Goal: Task Accomplishment & Management: Use online tool/utility

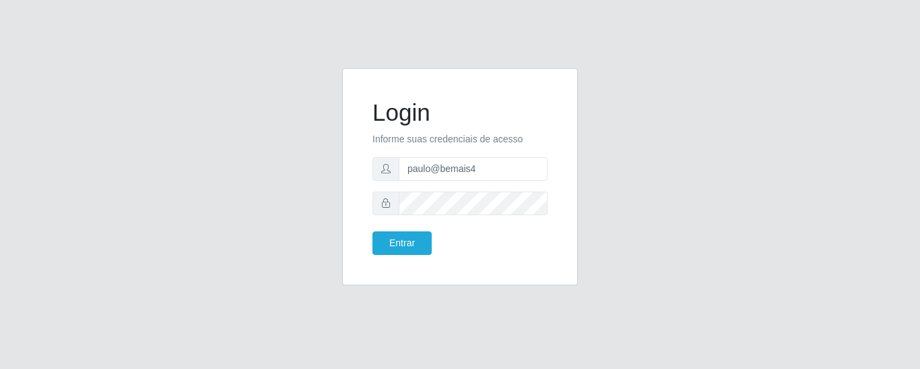
click at [443, 168] on input "paulo@bemais4" at bounding box center [473, 169] width 149 height 24
drag, startPoint x: 457, startPoint y: 173, endPoint x: 395, endPoint y: 168, distance: 62.2
click at [395, 168] on div "paulo@bemais4" at bounding box center [460, 169] width 175 height 24
type input "juliomarques@leta"
click at [373, 231] on button "Entrar" at bounding box center [402, 243] width 59 height 24
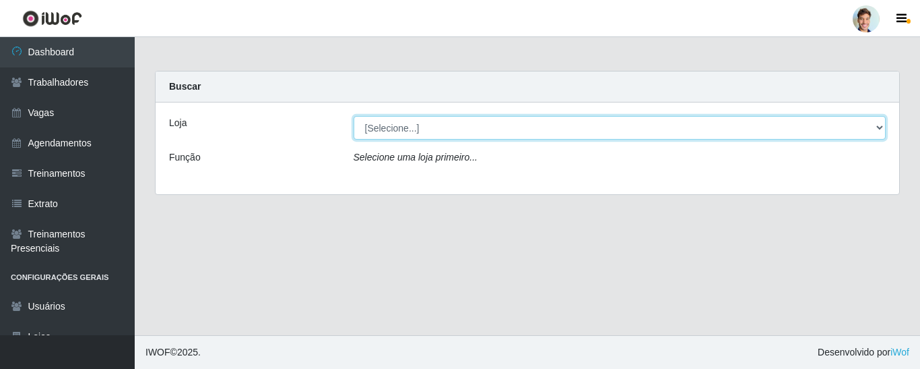
click at [442, 130] on select "[Selecione...] Leta - Arco-Mix Areias Leta - Arco-Mix Asa Branca Leta - Arco-Mi…" at bounding box center [620, 128] width 533 height 24
click at [354, 116] on select "[Selecione...] Leta - Arco-Mix Areias Leta - Arco-Mix Asa Branca Leta - Arco-Mi…" at bounding box center [620, 128] width 533 height 24
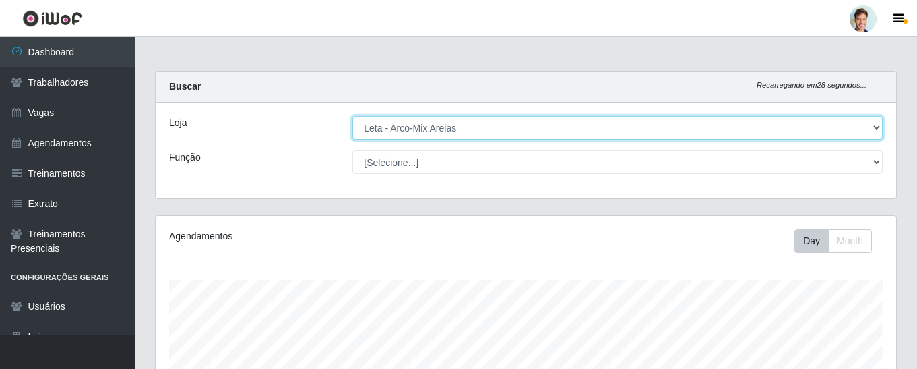
click at [413, 127] on select "[Selecione...] Leta - Arco-Mix Areias Leta - Arco-Mix Asa Branca Leta - Arco-Mi…" at bounding box center [617, 128] width 530 height 24
click at [352, 116] on select "[Selecione...] Leta - Arco-Mix Areias Leta - Arco-Mix Asa Branca Leta - Arco-Mi…" at bounding box center [617, 128] width 530 height 24
click at [427, 129] on select "[Selecione...] Leta - Arco-Mix Areias Leta - Arco-Mix Asa Branca Leta - Arco-Mi…" at bounding box center [617, 128] width 530 height 24
click at [352, 116] on select "[Selecione...] Leta - Arco-Mix Areias Leta - Arco-Mix Asa Branca Leta - Arco-Mi…" at bounding box center [617, 128] width 530 height 24
drag, startPoint x: 422, startPoint y: 138, endPoint x: 423, endPoint y: 126, distance: 12.2
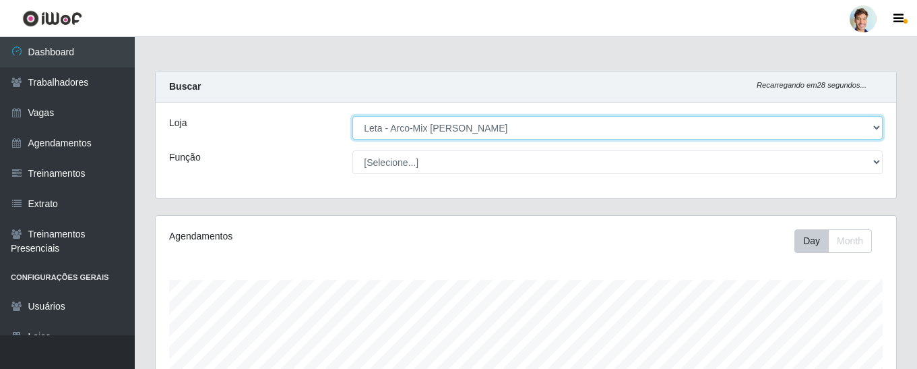
click at [422, 138] on select "[Selecione...] Leta - Arco-Mix Areias Leta - Arco-Mix Asa Branca Leta - Arco-Mi…" at bounding box center [617, 128] width 530 height 24
click at [435, 135] on select "[Selecione...] Leta - Arco-Mix Areias Leta - Arco-Mix Asa Branca Leta - Arco-Mi…" at bounding box center [617, 128] width 530 height 24
click at [352, 116] on select "[Selecione...] Leta - Arco-Mix Areias Leta - Arco-Mix Asa Branca Leta - Arco-Mi…" at bounding box center [617, 128] width 530 height 24
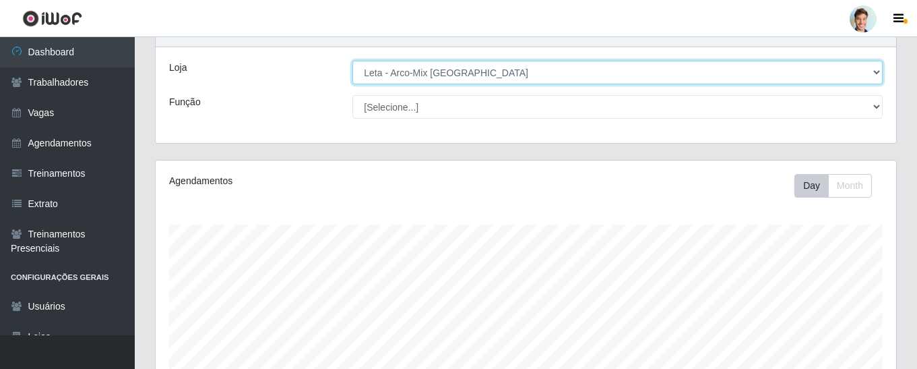
scroll to position [17, 0]
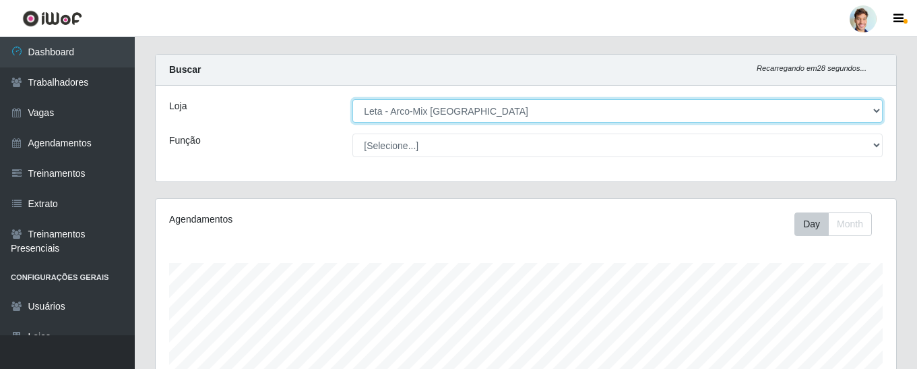
click at [449, 108] on select "[Selecione...] Leta - Arco-Mix Areias Leta - Arco-Mix Asa Branca Leta - Arco-Mi…" at bounding box center [617, 111] width 530 height 24
click at [352, 99] on select "[Selecione...] Leta - Arco-Mix Areias Leta - Arco-Mix Asa Branca Leta - Arco-Mi…" at bounding box center [617, 111] width 530 height 24
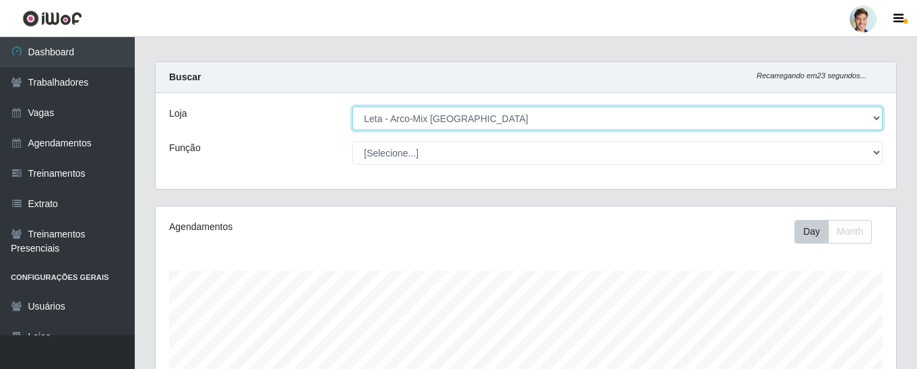
click at [459, 114] on select "[Selecione...] Leta - Arco-Mix Areias Leta - Arco-Mix Asa Branca Leta - Arco-Mi…" at bounding box center [617, 118] width 530 height 24
click at [352, 106] on select "[Selecione...] Leta - Arco-Mix Areias Leta - Arco-Mix Asa Branca Leta - Arco-Mi…" at bounding box center [617, 118] width 530 height 24
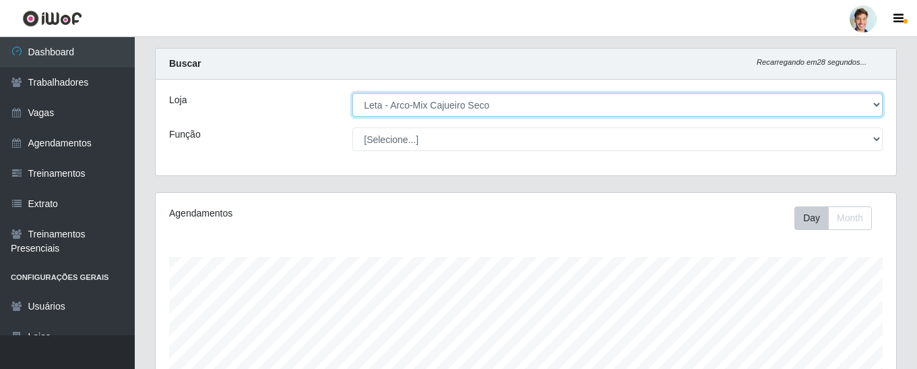
scroll to position [0, 0]
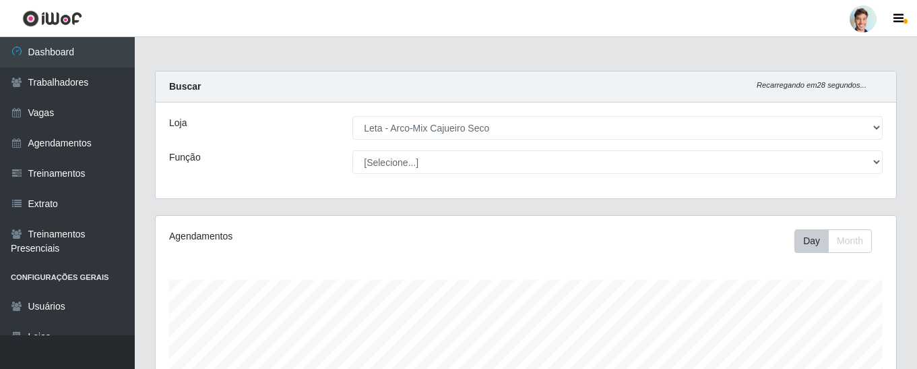
click at [462, 139] on div "Loja [Selecione...] Leta - Arco-Mix Areias Leta - Arco-Mix Asa Branca Leta - Ar…" at bounding box center [526, 150] width 740 height 96
click at [459, 140] on div "Loja [Selecione...] Leta - Arco-Mix Areias Leta - Arco-Mix Asa Branca Leta - Ar…" at bounding box center [526, 150] width 740 height 96
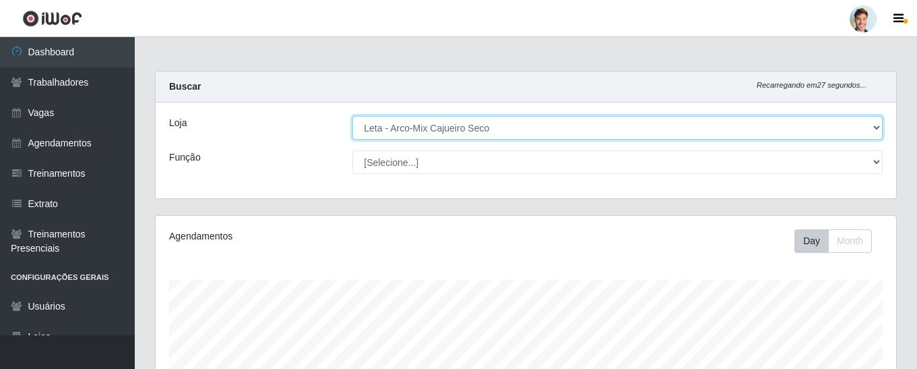
click at [451, 130] on select "[Selecione...] Leta - Arco-Mix Areias Leta - Arco-Mix Asa Branca Leta - Arco-Mi…" at bounding box center [617, 128] width 530 height 24
click at [352, 116] on select "[Selecione...] Leta - Arco-Mix Areias Leta - Arco-Mix Asa Branca Leta - Arco-Mi…" at bounding box center [617, 128] width 530 height 24
click at [432, 118] on select "[Selecione...] Leta - Arco-Mix Areias Leta - Arco-Mix Asa Branca Leta - Arco-Mi…" at bounding box center [617, 128] width 530 height 24
click at [352, 116] on select "[Selecione...] Leta - Arco-Mix Areias Leta - Arco-Mix Asa Branca Leta - Arco-Mi…" at bounding box center [617, 128] width 530 height 24
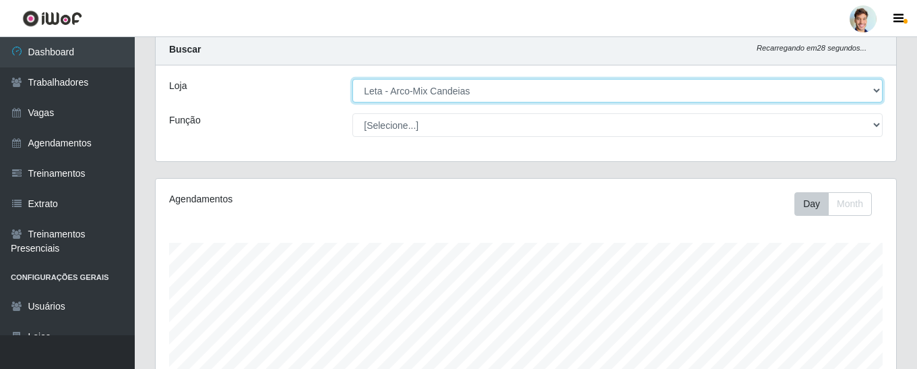
scroll to position [17, 0]
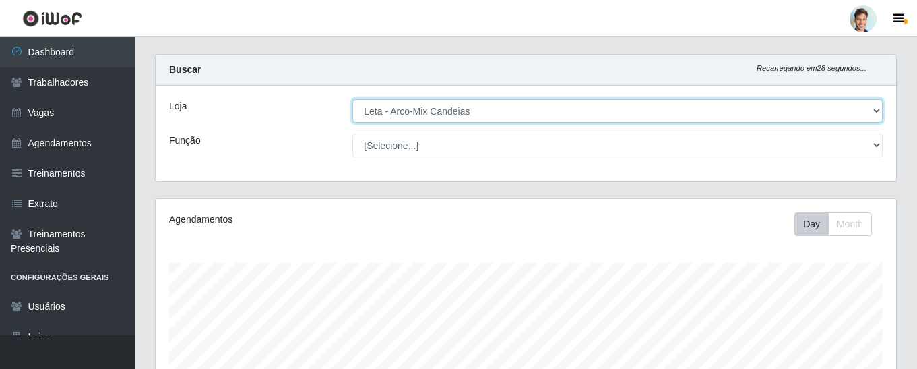
click at [462, 112] on select "[Selecione...] Leta - Arco-Mix Areias Leta - Arco-Mix Asa Branca Leta - Arco-Mi…" at bounding box center [617, 111] width 530 height 24
click at [466, 114] on select "[Selecione...] Leta - Arco-Mix Areias Leta - Arco-Mix Asa Branca Leta - Arco-Mi…" at bounding box center [617, 111] width 530 height 24
click at [352, 99] on select "[Selecione...] Leta - Arco-Mix Areias Leta - Arco-Mix Asa Branca Leta - Arco-Mi…" at bounding box center [617, 111] width 530 height 24
click at [437, 117] on select "[Selecione...] Leta - Arco-Mix Areias Leta - Arco-Mix Asa Branca Leta - Arco-Mi…" at bounding box center [617, 111] width 530 height 24
click at [352, 99] on select "[Selecione...] Leta - Arco-Mix Areias Leta - Arco-Mix Asa Branca Leta - Arco-Mi…" at bounding box center [617, 111] width 530 height 24
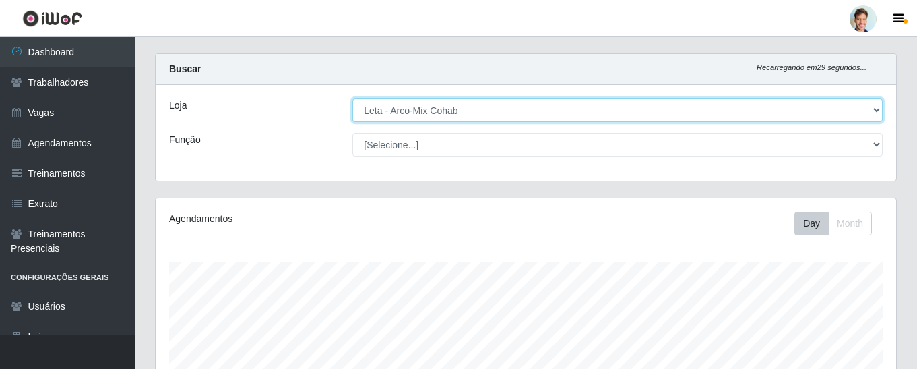
scroll to position [0, 0]
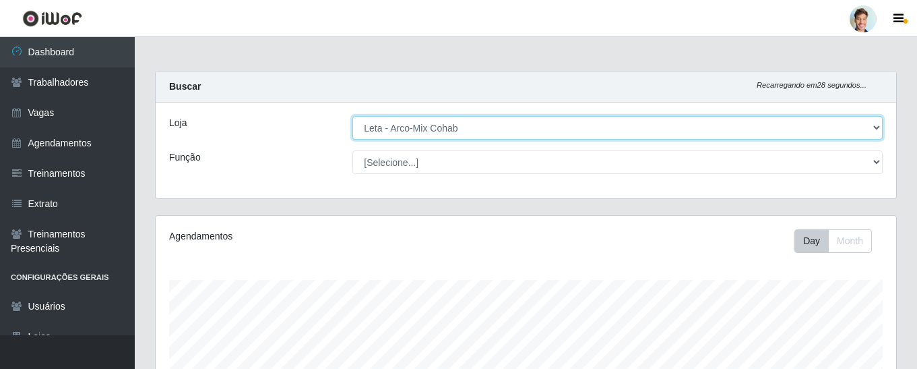
drag, startPoint x: 438, startPoint y: 122, endPoint x: 440, endPoint y: 134, distance: 12.3
click at [438, 122] on select "[Selecione...] Leta - Arco-Mix Areias Leta - Arco-Mix Asa Branca Leta - Arco-Mi…" at bounding box center [617, 128] width 530 height 24
click at [352, 116] on select "[Selecione...] Leta - Arco-Mix Areias Leta - Arco-Mix Asa Branca Leta - Arco-Mi…" at bounding box center [617, 128] width 530 height 24
click at [441, 130] on select "[Selecione...] Leta - Arco-Mix Areias Leta - Arco-Mix Asa Branca Leta - Arco-Mi…" at bounding box center [617, 128] width 530 height 24
click at [441, 128] on select "[Selecione...] Leta - Arco-Mix Areias Leta - Arco-Mix Asa Branca Leta - Arco-Mi…" at bounding box center [617, 128] width 530 height 24
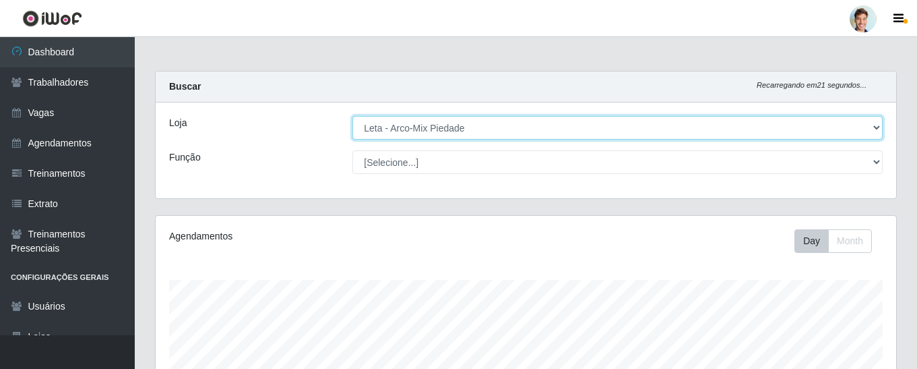
click at [352, 116] on select "[Selecione...] Leta - Arco-Mix Areias Leta - Arco-Mix Asa Branca Leta - Arco-Mi…" at bounding box center [617, 128] width 530 height 24
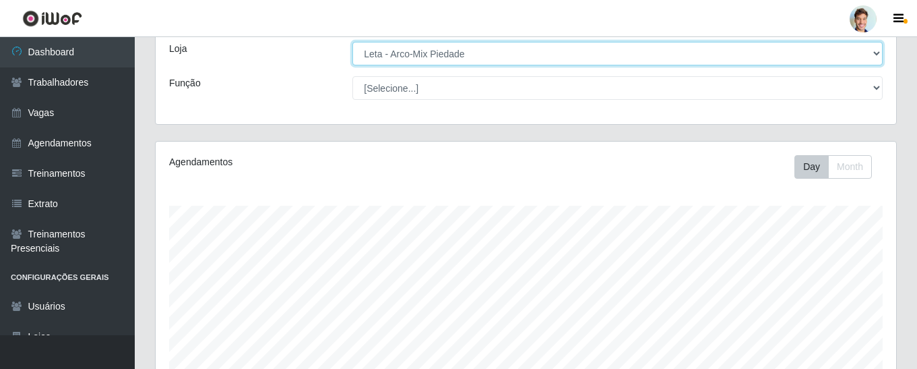
scroll to position [17, 0]
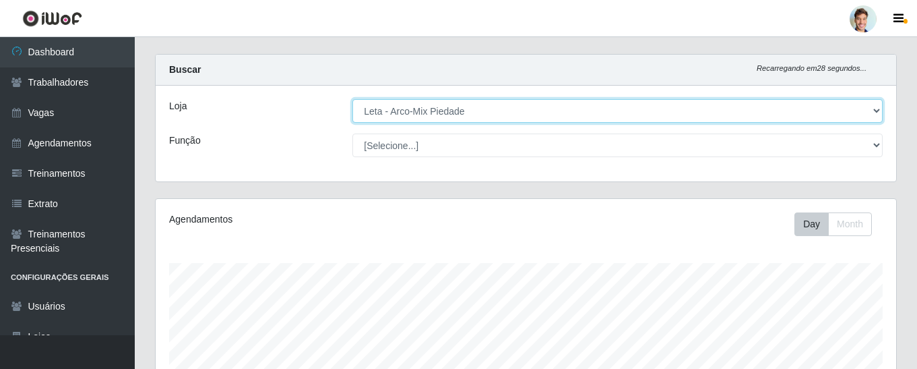
click at [435, 103] on select "[Selecione...] Leta - Arco-Mix Areias Leta - Arco-Mix Asa Branca Leta - Arco-Mi…" at bounding box center [617, 111] width 530 height 24
click at [352, 99] on select "[Selecione...] Leta - Arco-Mix Areias Leta - Arco-Mix Asa Branca Leta - Arco-Mi…" at bounding box center [617, 111] width 530 height 24
click at [435, 109] on select "[Selecione...] Leta - Arco-Mix Areias Leta - Arco-Mix Asa Branca Leta - Arco-Mi…" at bounding box center [617, 111] width 530 height 24
click at [352, 99] on select "[Selecione...] Leta - Arco-Mix Areias Leta - Arco-Mix Asa Branca Leta - Arco-Mi…" at bounding box center [617, 111] width 530 height 24
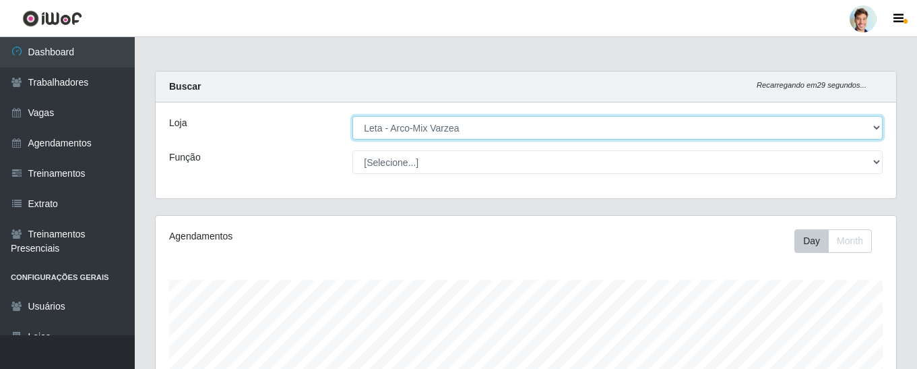
click at [444, 132] on select "[Selecione...] Leta - Arco-Mix Areias Leta - Arco-Mix Asa Branca Leta - Arco-Mi…" at bounding box center [617, 128] width 530 height 24
click at [352, 116] on select "[Selecione...] Leta - Arco-Mix Areias Leta - Arco-Mix Asa Branca Leta - Arco-Mi…" at bounding box center [617, 128] width 530 height 24
click at [399, 116] on select "[Selecione...] Leta - Arco-Mix Areias Leta - Arco-Mix Asa Branca Leta - Arco-Mi…" at bounding box center [617, 128] width 530 height 24
click at [352, 116] on select "[Selecione...] Leta - Arco-Mix Areias Leta - Arco-Mix Asa Branca Leta - Arco-Mi…" at bounding box center [617, 128] width 530 height 24
click at [402, 132] on select "[Selecione...] Leta - Arco-Mix Areias Leta - Arco-Mix Asa Branca Leta - Arco-Mi…" at bounding box center [617, 128] width 530 height 24
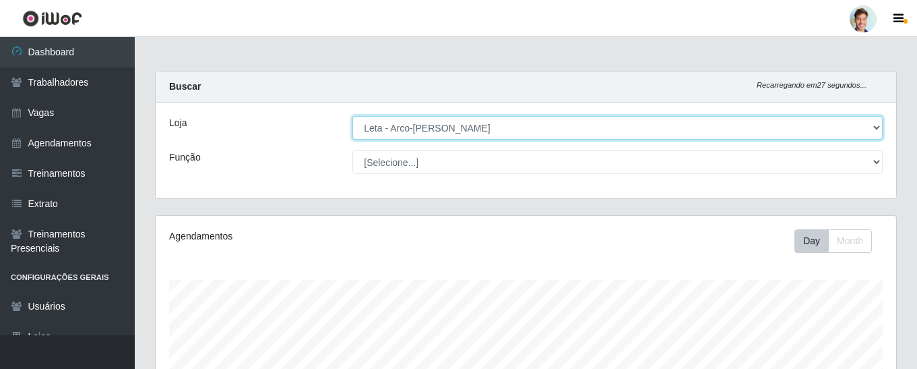
click at [426, 122] on select "[Selecione...] Leta - Arco-Mix Areias Leta - Arco-Mix Asa Branca Leta - Arco-Mi…" at bounding box center [617, 128] width 530 height 24
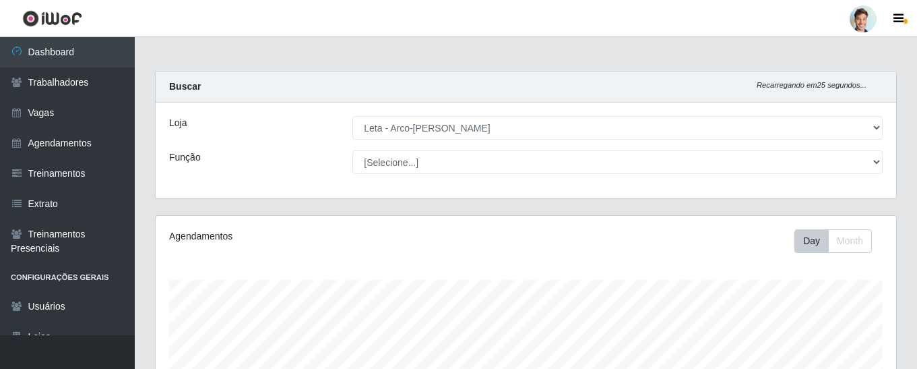
click at [369, 115] on div "Loja [Selecione...] Leta - Arco-Mix Areias Leta - Arco-Mix Asa Branca Leta - Ar…" at bounding box center [526, 150] width 740 height 96
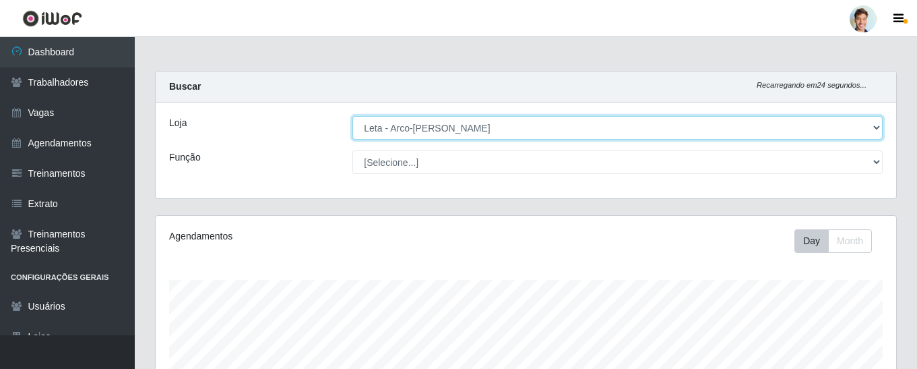
drag, startPoint x: 374, startPoint y: 132, endPoint x: 377, endPoint y: 122, distance: 10.7
click at [374, 132] on select "[Selecione...] Leta - Arco-Mix Areias Leta - Arco-Mix Asa Branca Leta - Arco-Mi…" at bounding box center [617, 128] width 530 height 24
click at [352, 116] on select "[Selecione...] Leta - Arco-Mix Areias Leta - Arco-Mix Asa Branca Leta - Arco-Mi…" at bounding box center [617, 128] width 530 height 24
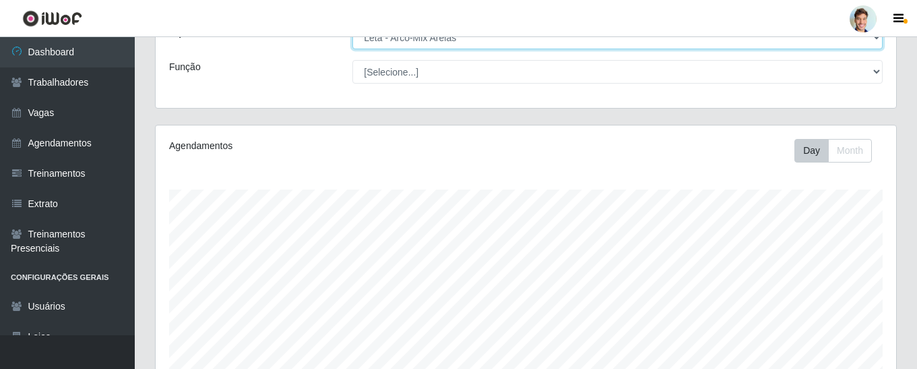
scroll to position [84, 0]
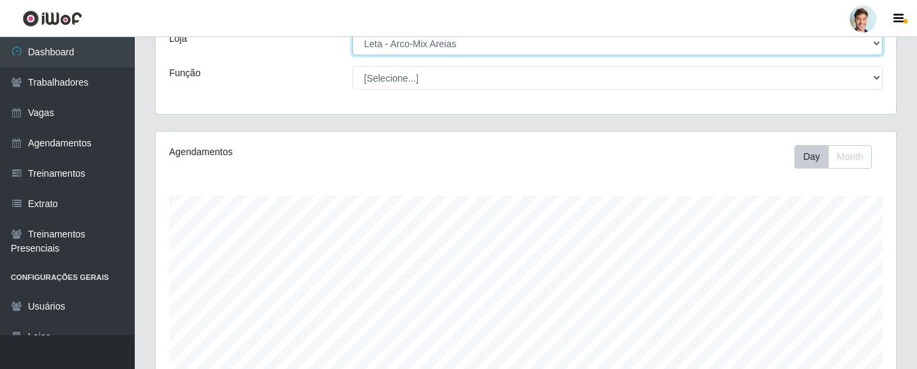
click at [443, 42] on select "[Selecione...] Leta - Arco-Mix Areias Leta - Arco-Mix Asa Branca Leta - Arco-Mi…" at bounding box center [617, 44] width 530 height 24
click at [352, 32] on select "[Selecione...] Leta - Arco-Mix Areias Leta - Arco-Mix Asa Branca Leta - Arco-Mi…" at bounding box center [617, 44] width 530 height 24
click at [454, 47] on select "[Selecione...] Leta - Arco-Mix Areias Leta - Arco-Mix Asa Branca Leta - Arco-Mi…" at bounding box center [617, 44] width 530 height 24
click at [352, 32] on select "[Selecione...] Leta - Arco-Mix Areias Leta - Arco-Mix Asa Branca Leta - Arco-Mi…" at bounding box center [617, 44] width 530 height 24
click at [421, 47] on select "[Selecione...] Leta - Arco-Mix Areias Leta - Arco-Mix Asa Branca Leta - Arco-Mi…" at bounding box center [617, 44] width 530 height 24
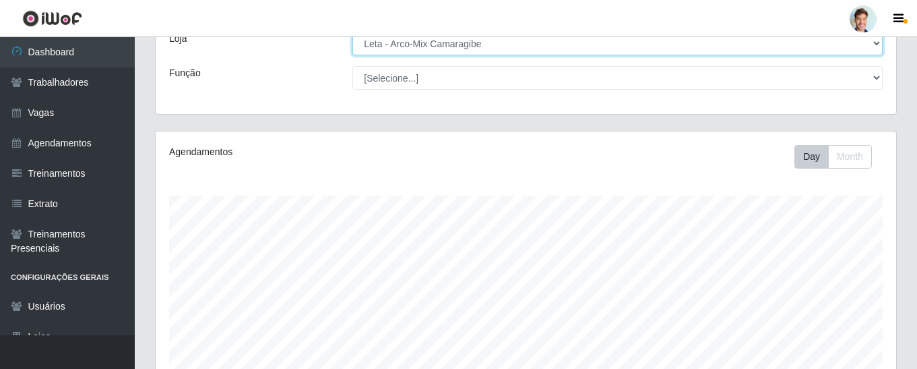
click at [352, 32] on select "[Selecione...] Leta - Arco-Mix Areias Leta - Arco-Mix Asa Branca Leta - Arco-Mi…" at bounding box center [617, 44] width 530 height 24
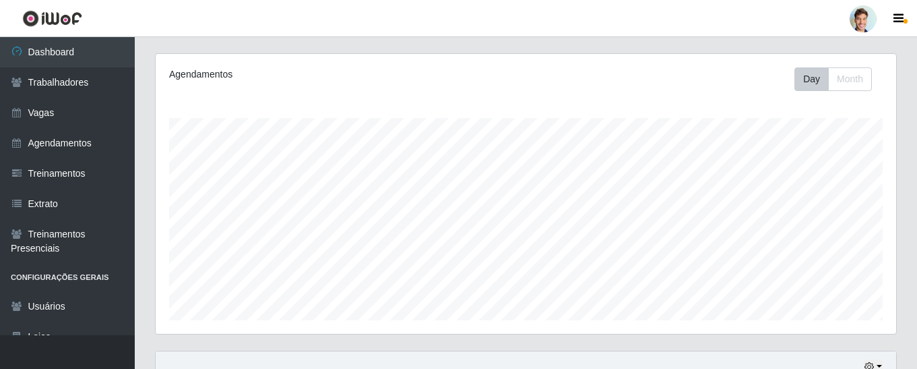
scroll to position [0, 0]
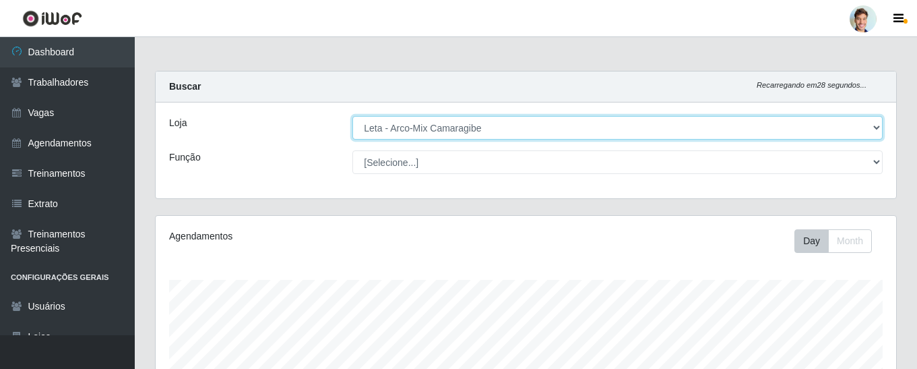
click at [421, 121] on select "[Selecione...] Leta - Arco-Mix Areias Leta - Arco-Mix Asa Branca Leta - Arco-Mi…" at bounding box center [617, 128] width 530 height 24
click at [352, 116] on select "[Selecione...] Leta - Arco-Mix Areias Leta - Arco-Mix Asa Branca Leta - Arco-Mi…" at bounding box center [617, 128] width 530 height 24
click at [435, 135] on select "[Selecione...] Leta - Arco-Mix Areias Leta - Arco-Mix Asa Branca Leta - Arco-Mi…" at bounding box center [617, 128] width 530 height 24
click at [435, 129] on select "[Selecione...] Leta - Arco-Mix Areias Leta - Arco-Mix Asa Branca Leta - Arco-Mi…" at bounding box center [617, 128] width 530 height 24
click at [352, 116] on select "[Selecione...] Leta - Arco-Mix Areias Leta - Arco-Mix Asa Branca Leta - Arco-Mi…" at bounding box center [617, 128] width 530 height 24
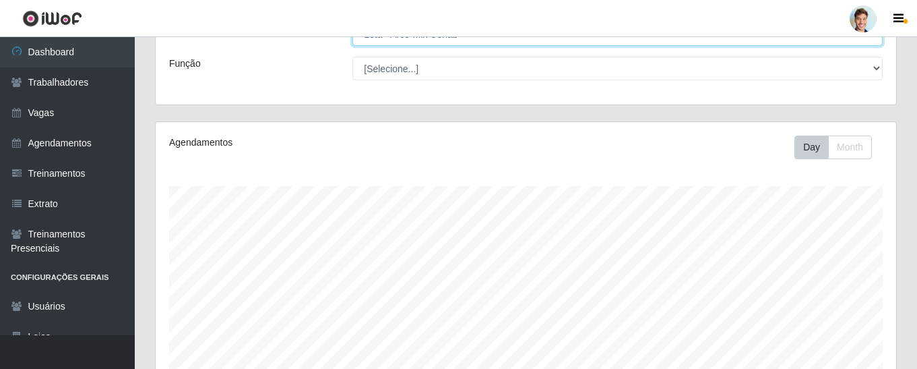
scroll to position [17, 0]
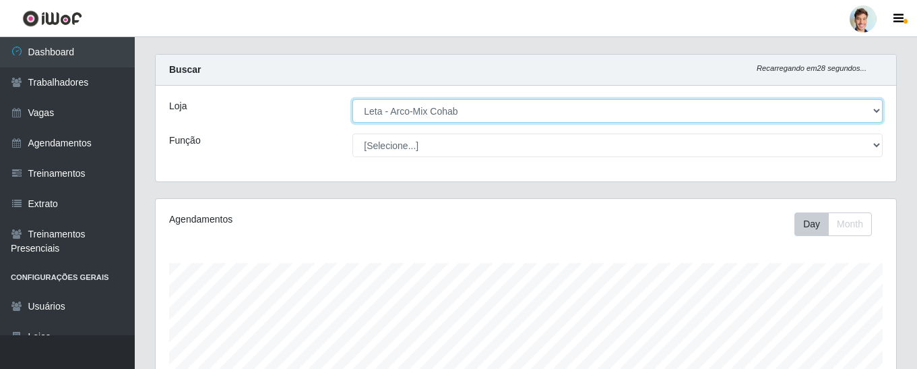
click at [468, 110] on select "[Selecione...] Leta - Arco-Mix Areias Leta - Arco-Mix Asa Branca Leta - Arco-Mi…" at bounding box center [617, 111] width 530 height 24
click at [464, 111] on select "[Selecione...] Leta - Arco-Mix Areias Leta - Arco-Mix Asa Branca Leta - Arco-Mi…" at bounding box center [617, 111] width 530 height 24
click at [352, 99] on select "[Selecione...] Leta - Arco-Mix Areias Leta - Arco-Mix Asa Branca Leta - Arco-Mi…" at bounding box center [617, 111] width 530 height 24
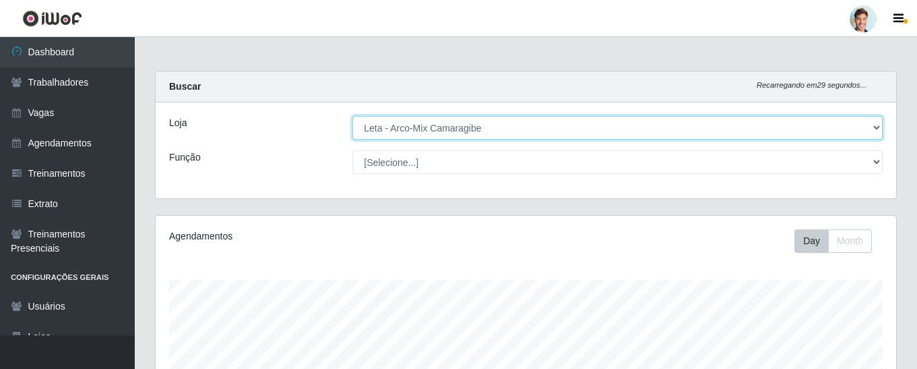
click at [450, 135] on select "[Selecione...] Leta - Arco-Mix Areias Leta - Arco-Mix Asa Branca Leta - Arco-Mi…" at bounding box center [617, 128] width 530 height 24
click at [352, 116] on select "[Selecione...] Leta - Arco-Mix Areias Leta - Arco-Mix Asa Branca Leta - Arco-Mi…" at bounding box center [617, 128] width 530 height 24
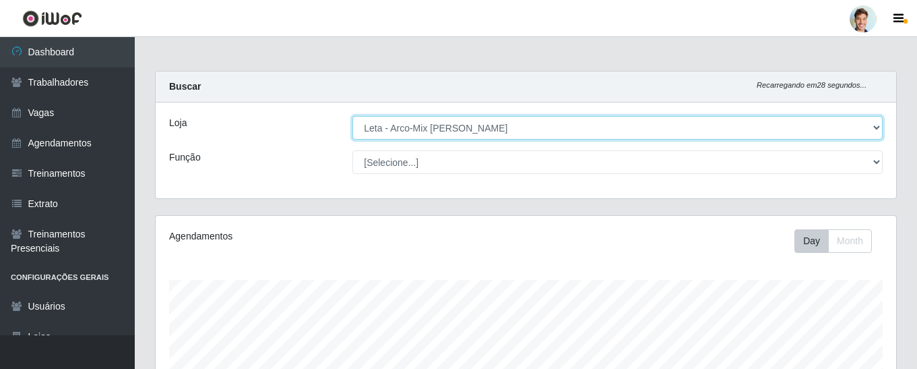
click at [410, 122] on select "[Selecione...] Leta - Arco-Mix Areias Leta - Arco-Mix Asa Branca Leta - Arco-Mi…" at bounding box center [617, 128] width 530 height 24
click at [352, 116] on select "[Selecione...] Leta - Arco-Mix Areias Leta - Arco-Mix Asa Branca Leta - Arco-Mi…" at bounding box center [617, 128] width 530 height 24
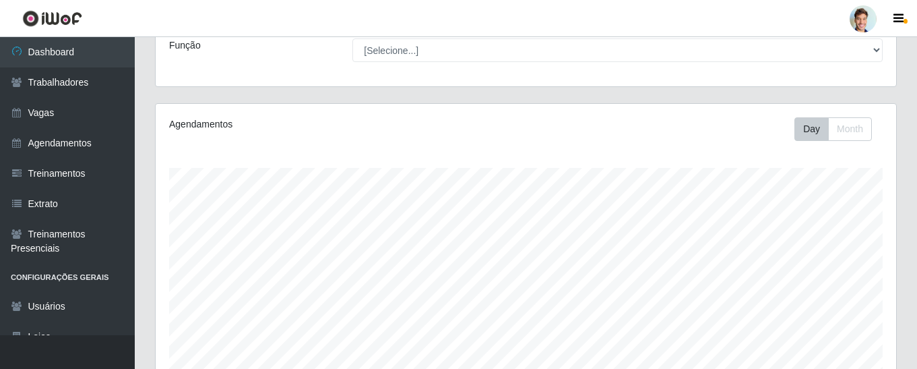
scroll to position [84, 0]
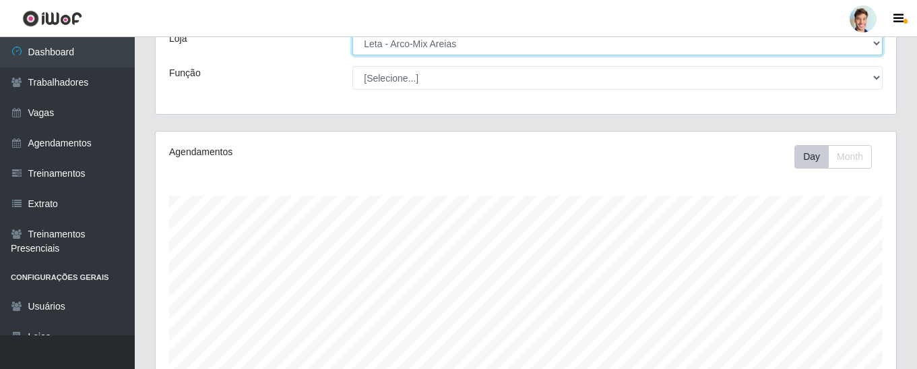
click at [424, 48] on select "[Selecione...] Leta - Arco-Mix Areias Leta - Arco-Mix Asa Branca Leta - Arco-Mi…" at bounding box center [617, 44] width 530 height 24
click at [352, 32] on select "[Selecione...] Leta - Arco-Mix Areias Leta - Arco-Mix Asa Branca Leta - Arco-Mi…" at bounding box center [617, 44] width 530 height 24
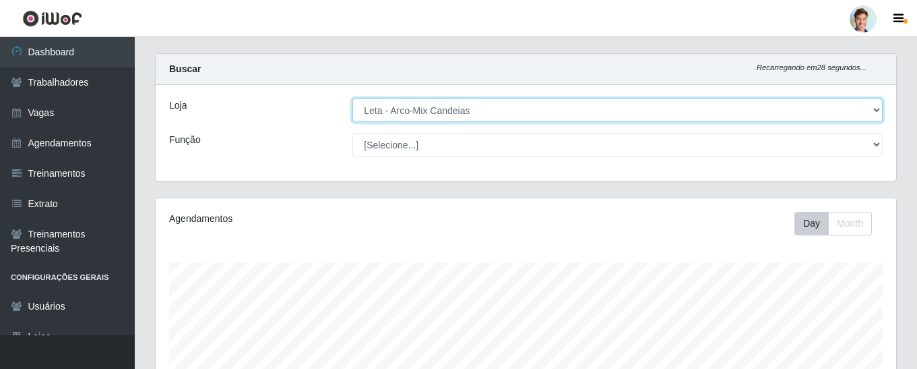
scroll to position [17, 0]
click at [439, 115] on select "[Selecione...] Leta - Arco-Mix Areias Leta - Arco-Mix Asa Branca Leta - Arco-Mi…" at bounding box center [617, 111] width 530 height 24
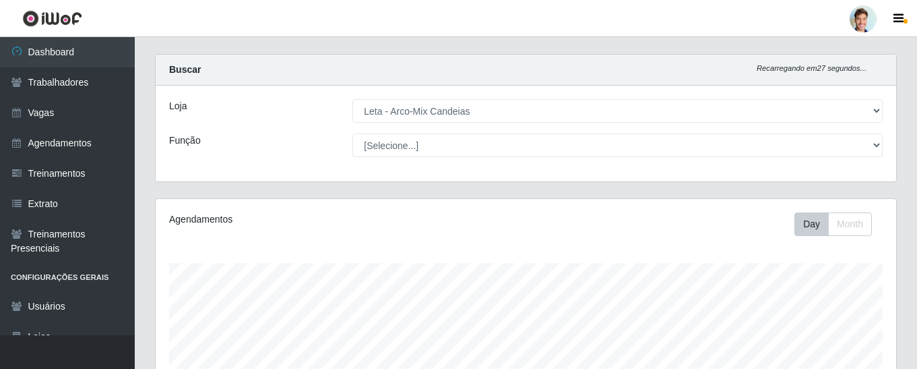
click at [300, 151] on div "Função" at bounding box center [250, 145] width 183 height 24
click at [390, 127] on div "Loja [Selecione...] Leta - Arco-Mix Areias Leta - Arco-Mix Asa Branca Leta - Ar…" at bounding box center [526, 134] width 740 height 96
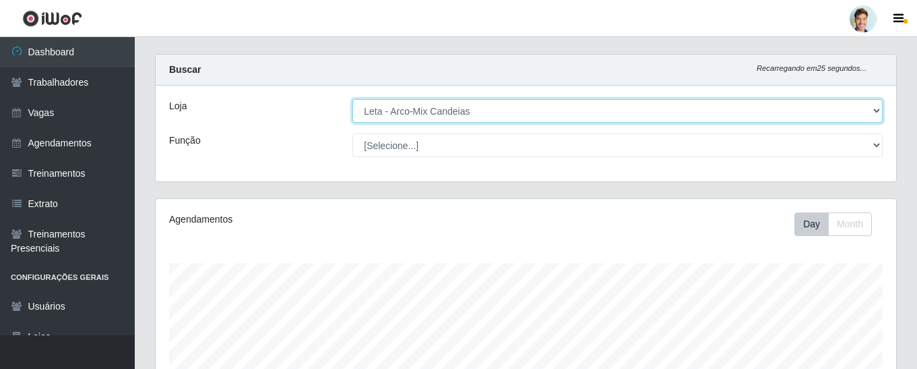
click at [390, 116] on select "[Selecione...] Leta - Arco-Mix Areias Leta - Arco-Mix Asa Branca Leta - Arco-Mi…" at bounding box center [617, 111] width 530 height 24
click at [352, 99] on select "[Selecione...] Leta - Arco-Mix Areias Leta - Arco-Mix Asa Branca Leta - Arco-Mi…" at bounding box center [617, 111] width 530 height 24
click at [401, 118] on select "[Selecione...] Leta - Arco-Mix Areias Leta - Arco-Mix Asa Branca Leta - Arco-Mi…" at bounding box center [617, 111] width 530 height 24
click at [352, 99] on select "[Selecione...] Leta - Arco-Mix Areias Leta - Arco-Mix Asa Branca Leta - Arco-Mi…" at bounding box center [617, 111] width 530 height 24
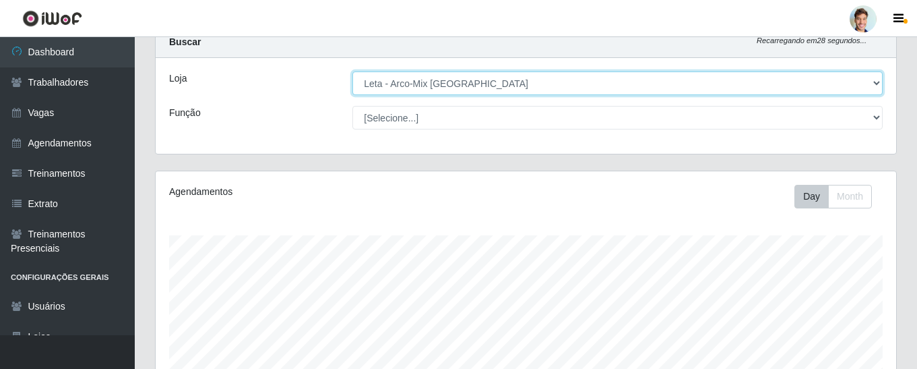
scroll to position [0, 0]
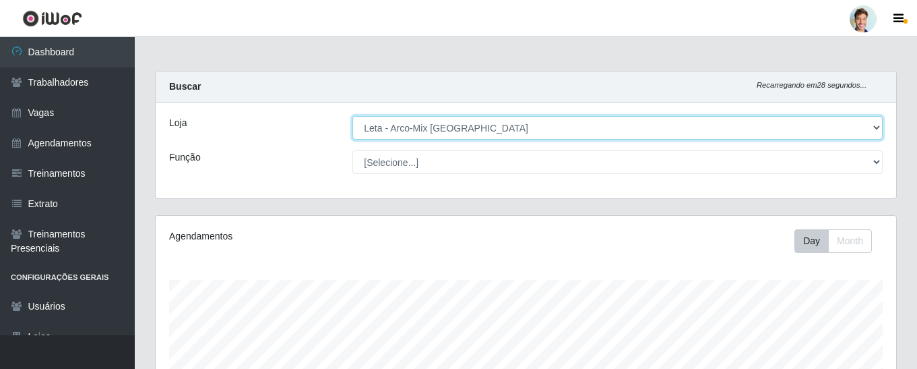
click at [429, 132] on select "[Selecione...] Leta - Arco-Mix Areias Leta - Arco-Mix Asa Branca Leta - Arco-Mi…" at bounding box center [617, 128] width 530 height 24
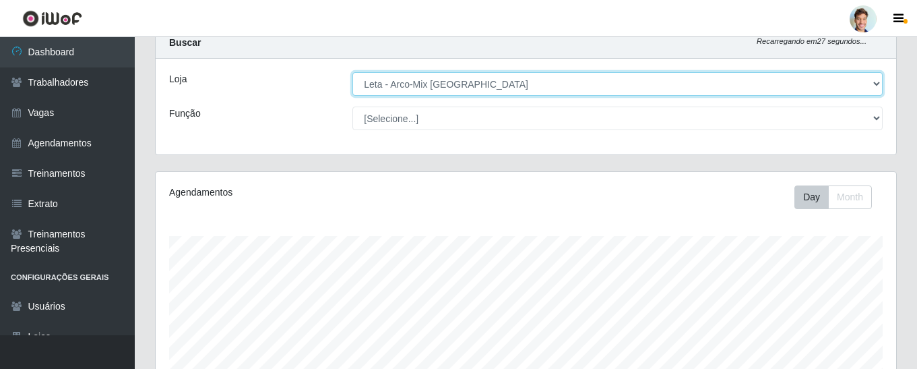
scroll to position [67, 0]
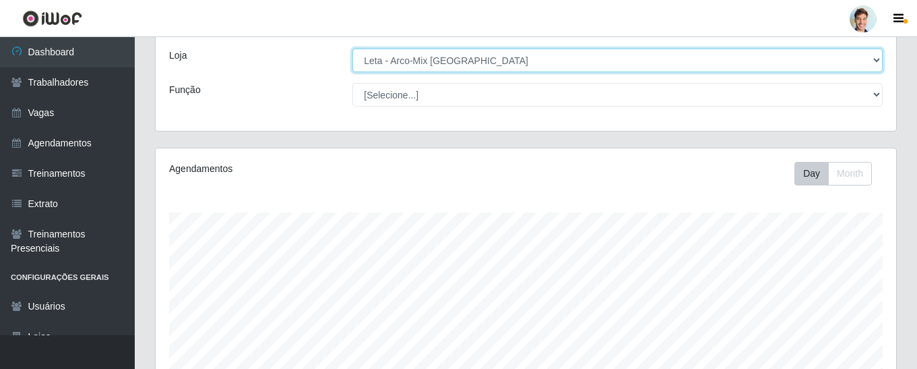
click at [447, 57] on select "[Selecione...] Leta - Arco-Mix Areias Leta - Arco-Mix Asa Branca Leta - Arco-Mi…" at bounding box center [617, 61] width 530 height 24
click at [352, 49] on select "[Selecione...] Leta - Arco-Mix Areias Leta - Arco-Mix Asa Branca Leta - Arco-Mi…" at bounding box center [617, 61] width 530 height 24
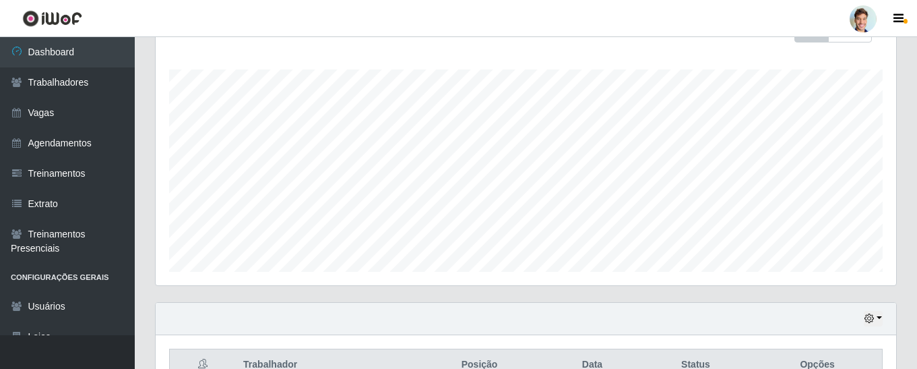
scroll to position [0, 0]
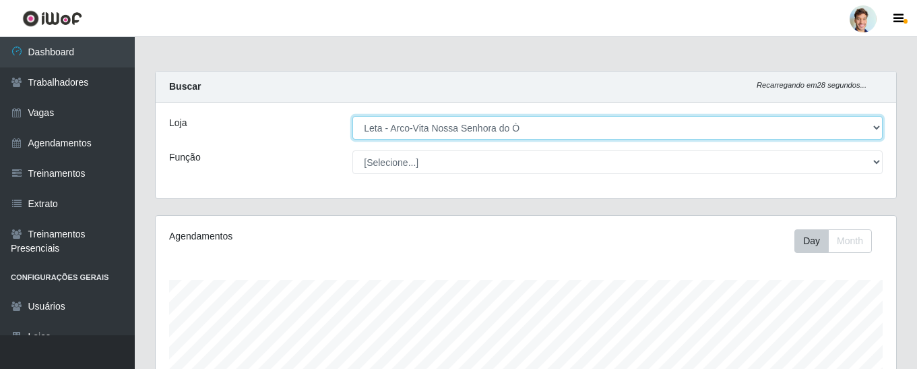
click at [446, 123] on select "[Selecione...] Leta - Arco-Mix Areias Leta - Arco-Mix Asa Branca Leta - Arco-Mi…" at bounding box center [617, 128] width 530 height 24
click at [443, 122] on select "[Selecione...] Leta - Arco-Mix Areias Leta - Arco-Mix Asa Branca Leta - Arco-Mi…" at bounding box center [617, 128] width 530 height 24
click at [352, 116] on select "[Selecione...] Leta - Arco-Mix Areias Leta - Arco-Mix Asa Branca Leta - Arco-Mi…" at bounding box center [617, 128] width 530 height 24
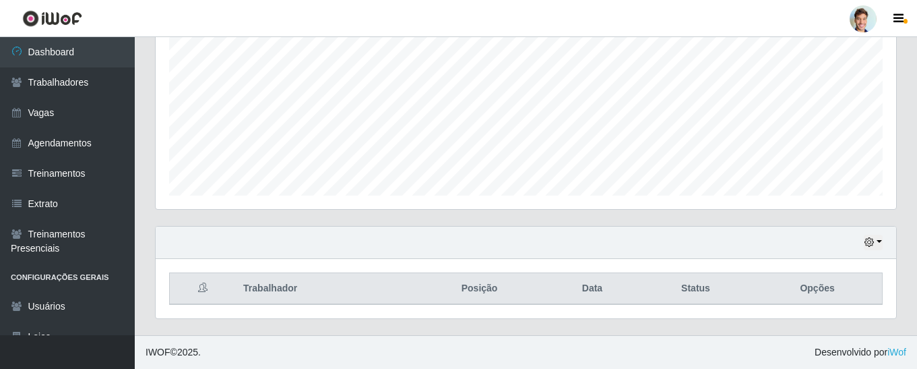
scroll to position [17, 0]
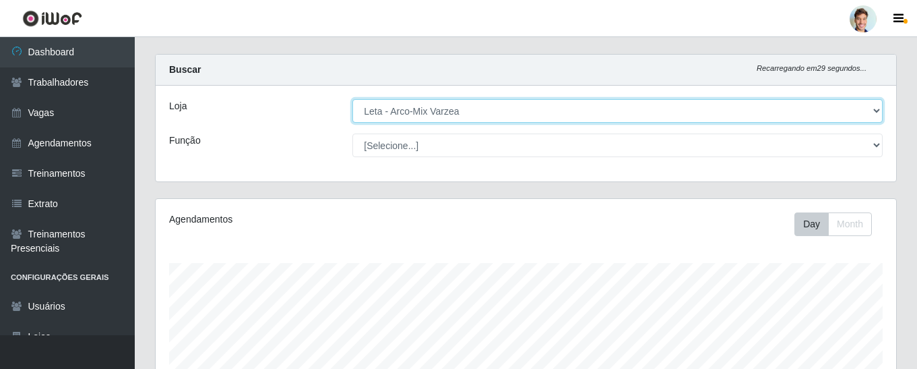
click at [377, 105] on select "[Selecione...] Leta - Arco-Mix Areias Leta - Arco-Mix Asa Branca Leta - Arco-Mi…" at bounding box center [617, 111] width 530 height 24
click at [376, 116] on select "[Selecione...] Leta - Arco-Mix Areias Leta - Arco-Mix Asa Branca Leta - Arco-Mi…" at bounding box center [617, 111] width 530 height 24
click at [352, 99] on select "[Selecione...] Leta - Arco-Mix Areias Leta - Arco-Mix Asa Branca Leta - Arco-Mi…" at bounding box center [617, 111] width 530 height 24
click at [387, 108] on select "[Selecione...] Leta - Arco-Mix Areias Leta - Arco-Mix Asa Branca Leta - Arco-Mi…" at bounding box center [617, 111] width 530 height 24
click at [352, 99] on select "[Selecione...] Leta - Arco-Mix Areias Leta - Arco-Mix Asa Branca Leta - Arco-Mi…" at bounding box center [617, 111] width 530 height 24
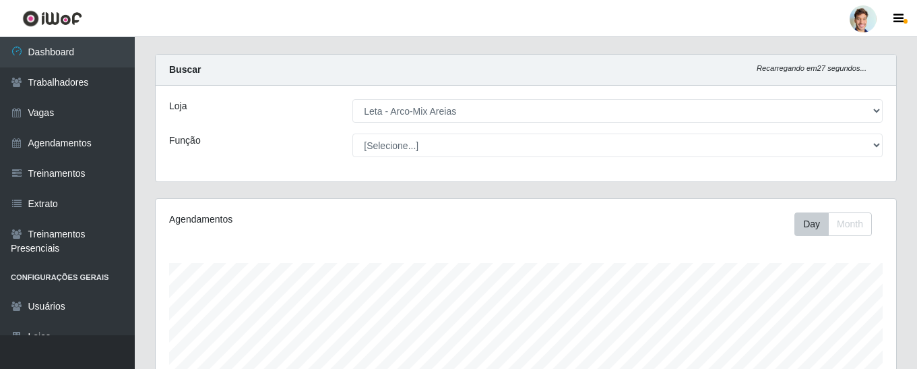
click at [393, 158] on div "Loja [Selecione...] Leta - Arco-Mix Areias Leta - Arco-Mix Asa Branca Leta - Ar…" at bounding box center [526, 134] width 740 height 96
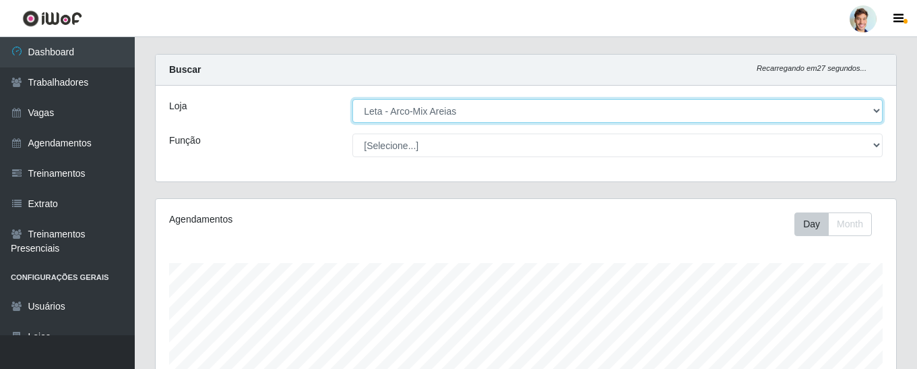
click at [391, 113] on select "[Selecione...] Leta - Arco-Mix Areias Leta - Arco-Mix Asa Branca Leta - Arco-Mi…" at bounding box center [617, 111] width 530 height 24
click at [352, 99] on select "[Selecione...] Leta - Arco-Mix Areias Leta - Arco-Mix Asa Branca Leta - Arco-Mi…" at bounding box center [617, 111] width 530 height 24
click at [381, 106] on select "[Selecione...] Leta - Arco-Mix Areias Leta - Arco-Mix Asa Branca Leta - Arco-Mi…" at bounding box center [617, 111] width 530 height 24
click at [377, 109] on select "[Selecione...] Leta - Arco-Mix Areias Leta - Arco-Mix Asa Branca Leta - Arco-Mi…" at bounding box center [617, 111] width 530 height 24
select select "481"
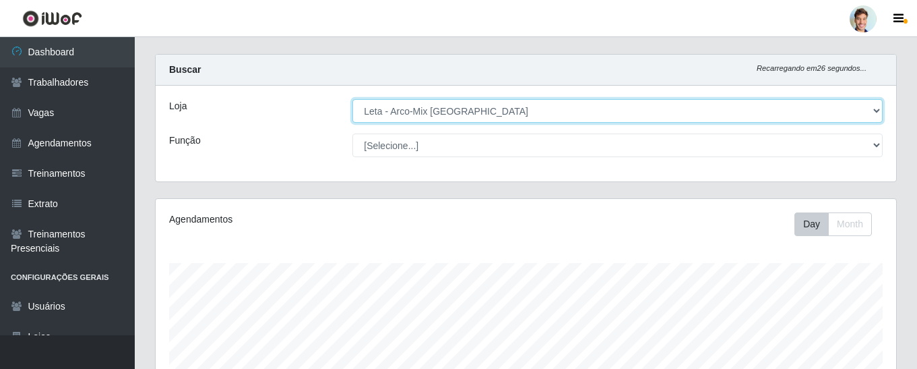
click at [352, 99] on select "[Selecione...] Leta - Arco-Mix Areias Leta - Arco-Mix Asa Branca Leta - Arco-Mi…" at bounding box center [617, 111] width 530 height 24
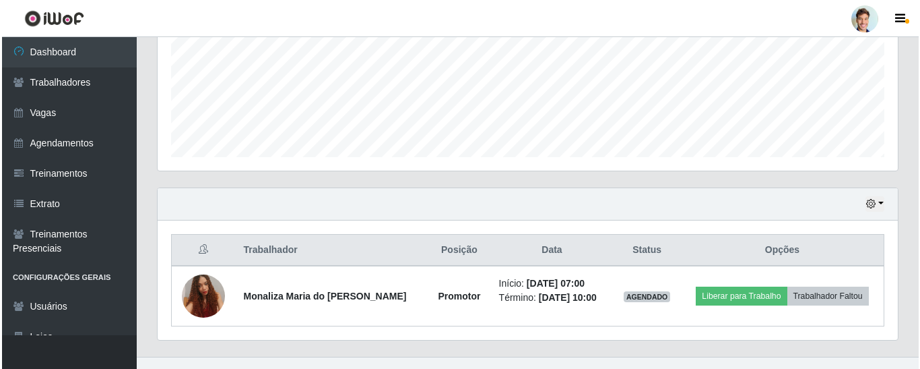
scroll to position [346, 0]
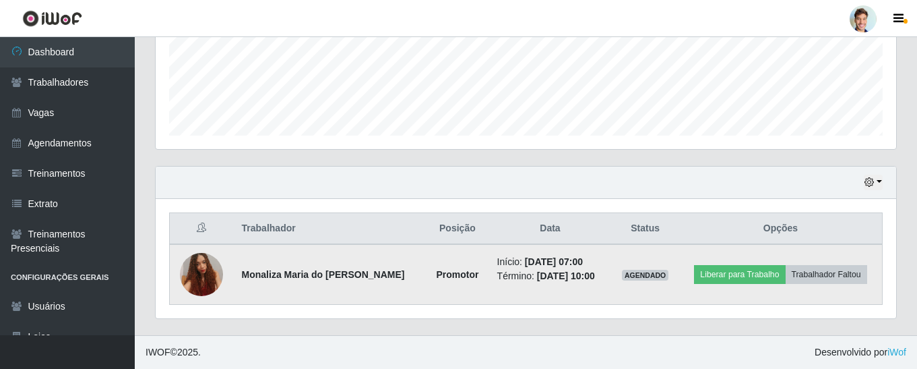
click at [200, 283] on img at bounding box center [201, 273] width 43 height 57
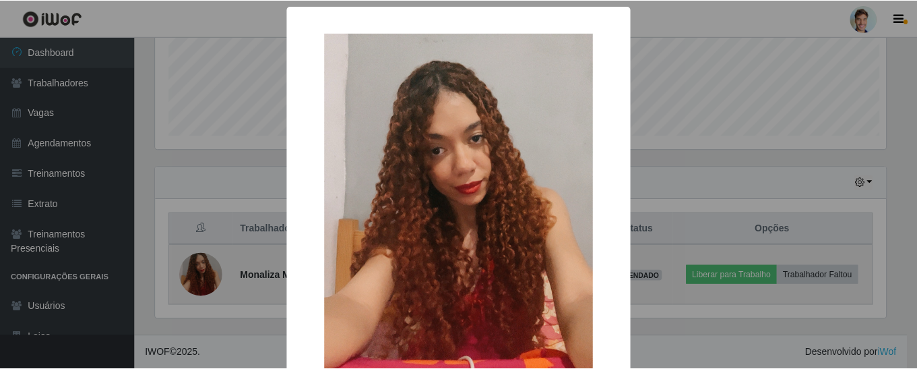
scroll to position [280, 734]
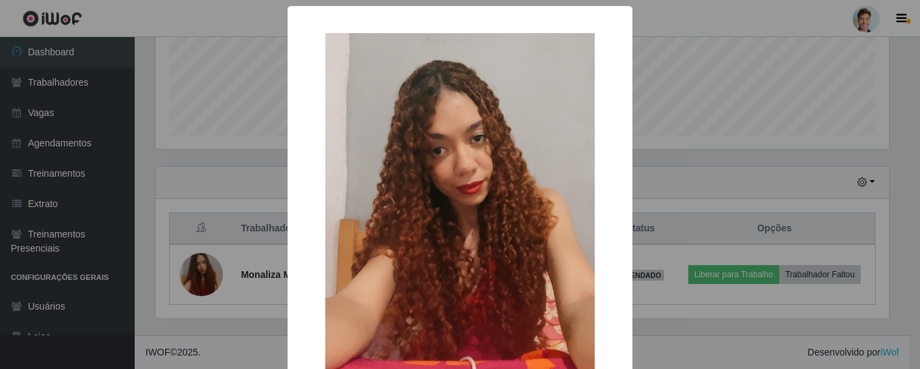
click at [217, 235] on div "× OK Cancel" at bounding box center [460, 184] width 920 height 369
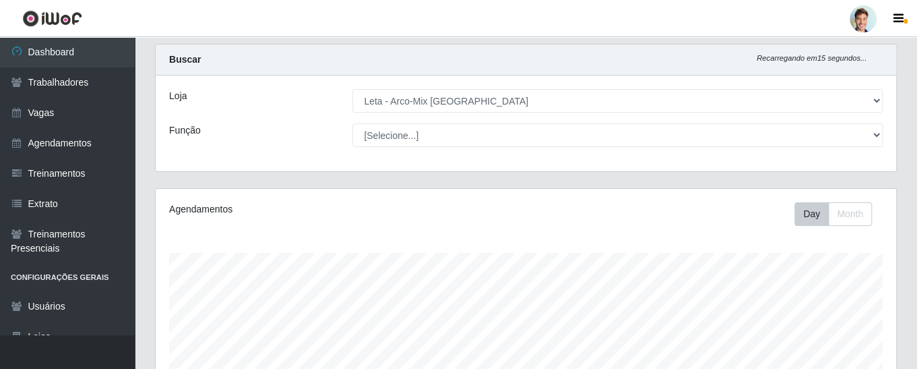
scroll to position [0, 0]
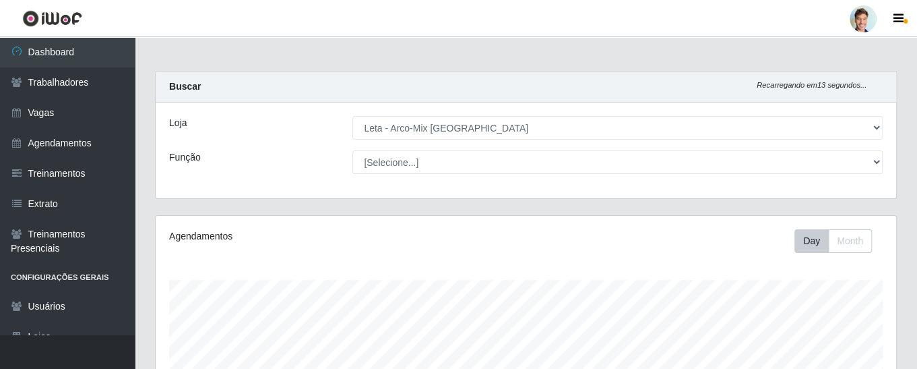
click at [860, 28] on div at bounding box center [863, 18] width 27 height 27
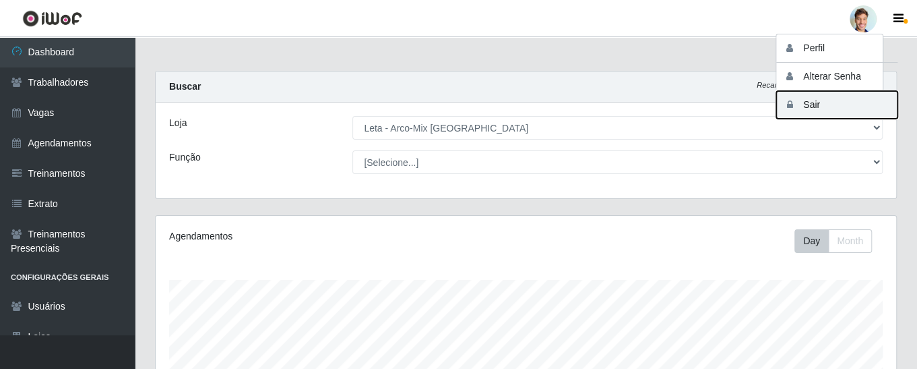
click at [827, 99] on button "Sair" at bounding box center [836, 105] width 121 height 28
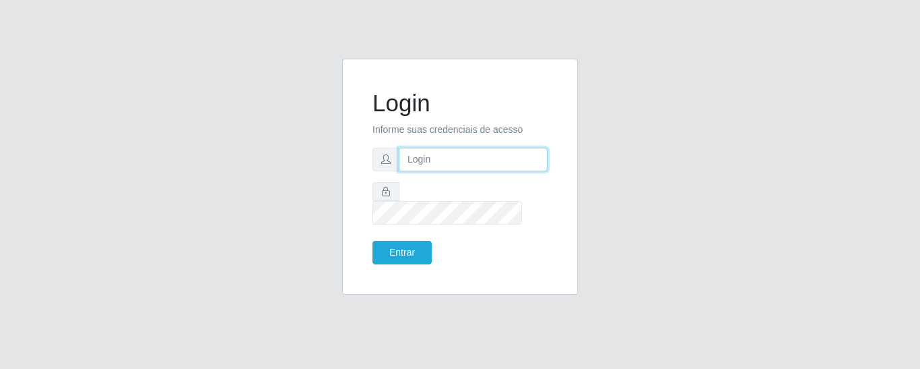
type input "paulo@bemais4"
drag, startPoint x: 490, startPoint y: 172, endPoint x: 373, endPoint y: 172, distance: 116.6
click at [373, 171] on div "paulo@bemais4" at bounding box center [460, 160] width 175 height 24
click at [321, 170] on div "Login Informe suas credenciais de acesso paulo@bemais4 Entrar" at bounding box center [460, 185] width 768 height 252
drag, startPoint x: 513, startPoint y: 169, endPoint x: 382, endPoint y: 174, distance: 130.8
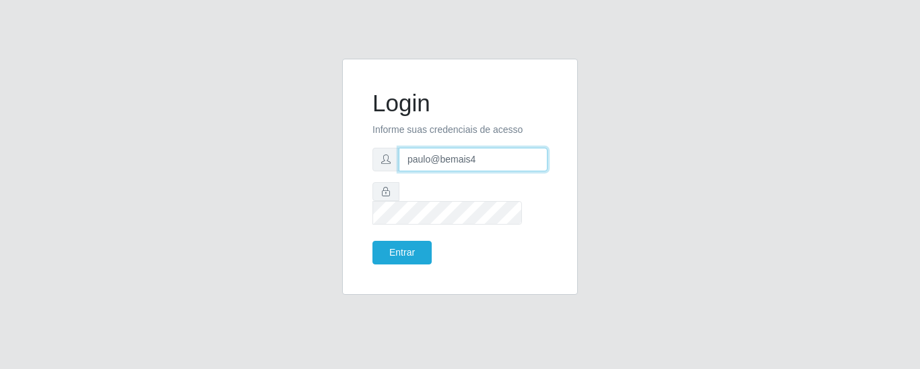
click at [382, 171] on div "paulo@bemais4" at bounding box center [460, 160] width 175 height 24
type input "juliomarques@leta"
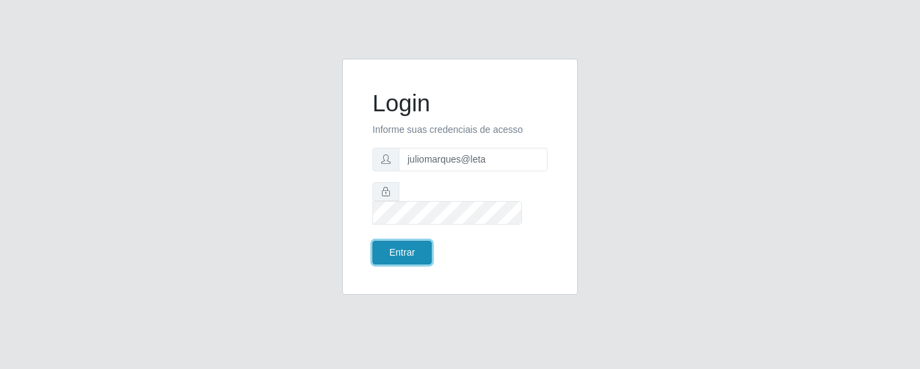
click at [397, 246] on button "Entrar" at bounding box center [402, 253] width 59 height 24
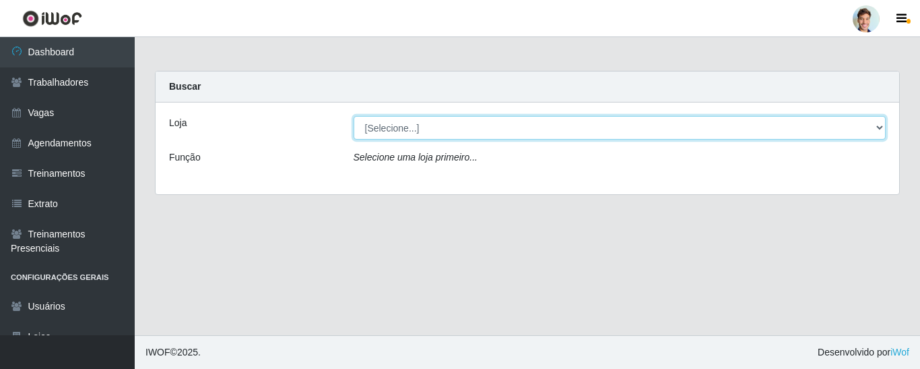
click at [435, 123] on select "[Selecione...] Leta - Arco-Mix Areias Leta - Arco-Mix Asa Branca Leta - Arco-Mi…" at bounding box center [620, 128] width 533 height 24
click at [354, 116] on select "[Selecione...] Leta - Arco-Mix Areias Leta - Arco-Mix Asa Branca Leta - Arco-Mi…" at bounding box center [620, 128] width 533 height 24
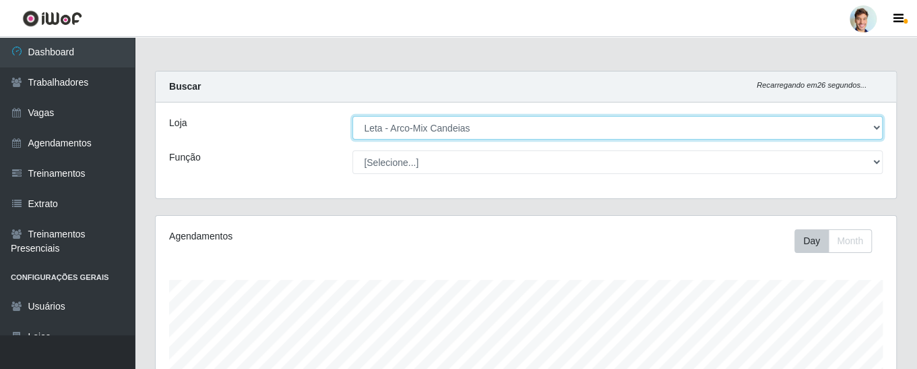
click at [480, 132] on select "[Selecione...] Leta - Arco-Mix Areias Leta - Arco-Mix Asa Branca Leta - Arco-Mi…" at bounding box center [617, 128] width 530 height 24
click at [352, 116] on select "[Selecione...] Leta - Arco-Mix Areias Leta - Arco-Mix Asa Branca Leta - Arco-Mi…" at bounding box center [617, 128] width 530 height 24
click at [466, 119] on select "[Selecione...] Leta - Arco-Mix Areias Leta - Arco-Mix Asa Branca Leta - Arco-Mi…" at bounding box center [617, 128] width 530 height 24
click at [467, 130] on select "[Selecione...] Leta - Arco-Mix Areias Leta - Arco-Mix Asa Branca Leta - Arco-Mi…" at bounding box center [617, 128] width 530 height 24
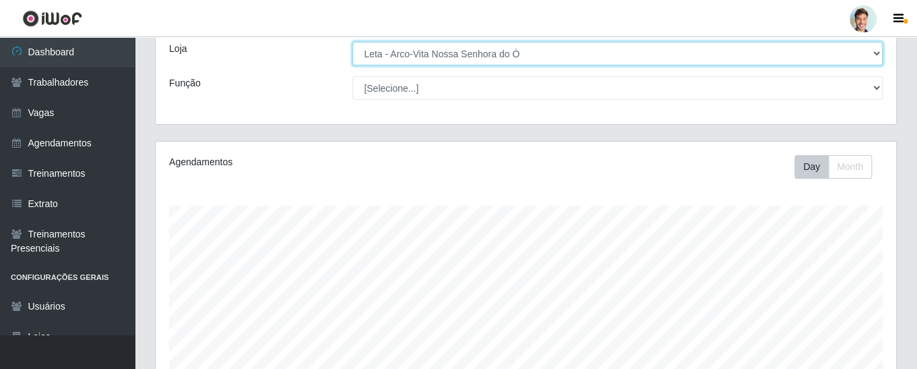
click at [466, 64] on select "[Selecione...] Leta - Arco-Mix Areias Leta - Arco-Mix Asa Branca Leta - Arco-Mi…" at bounding box center [617, 54] width 530 height 24
click at [352, 42] on select "[Selecione...] Leta - Arco-Mix Areias Leta - Arco-Mix Asa Branca Leta - Arco-Mi…" at bounding box center [617, 54] width 530 height 24
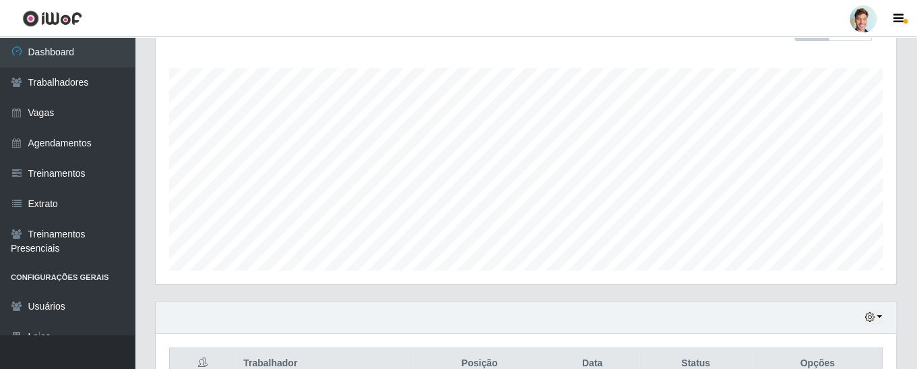
scroll to position [0, 0]
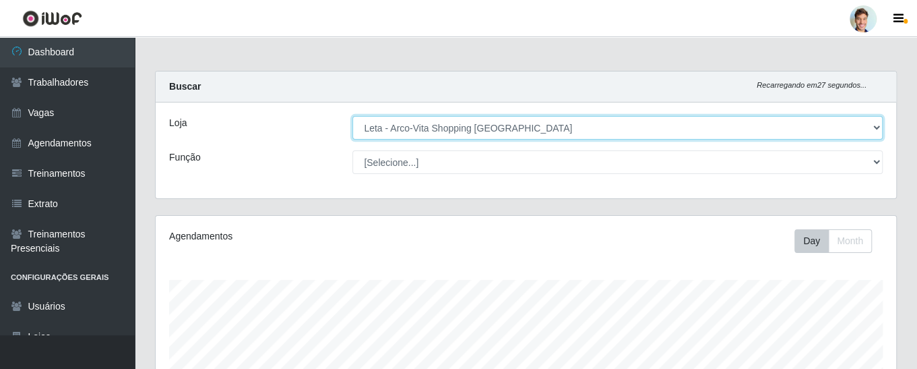
click at [482, 125] on select "[Selecione...] Leta - Arco-Mix Areias Leta - Arco-Mix Asa Branca Leta - Arco-Mi…" at bounding box center [617, 128] width 530 height 24
select select "481"
click at [352, 116] on select "[Selecione...] Leta - Arco-Mix Areias Leta - Arco-Mix Asa Branca Leta - Arco-Mi…" at bounding box center [617, 128] width 530 height 24
click at [417, 133] on select "[Selecione...] Leta - Arco-Mix Areias Leta - Arco-Mix Asa Branca Leta - Arco-Mi…" at bounding box center [617, 128] width 530 height 24
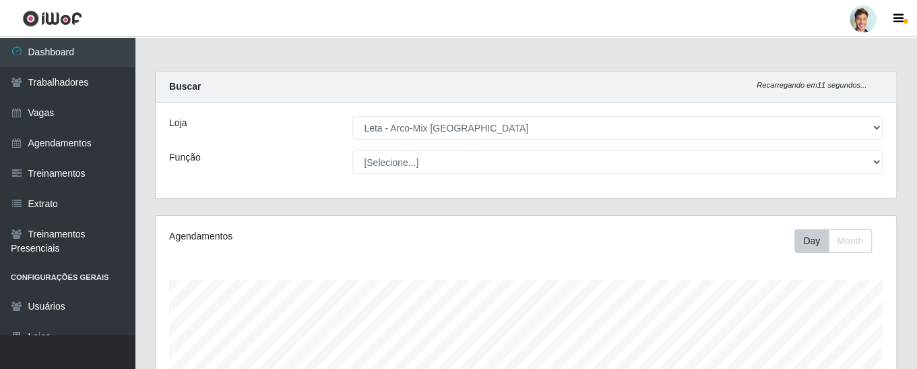
click at [277, 81] on div "Buscar Recarregando em 11 segundos..." at bounding box center [526, 86] width 740 height 31
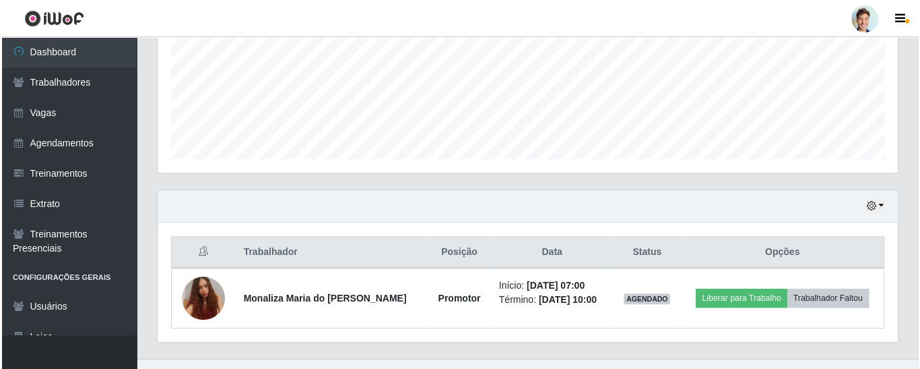
scroll to position [343, 0]
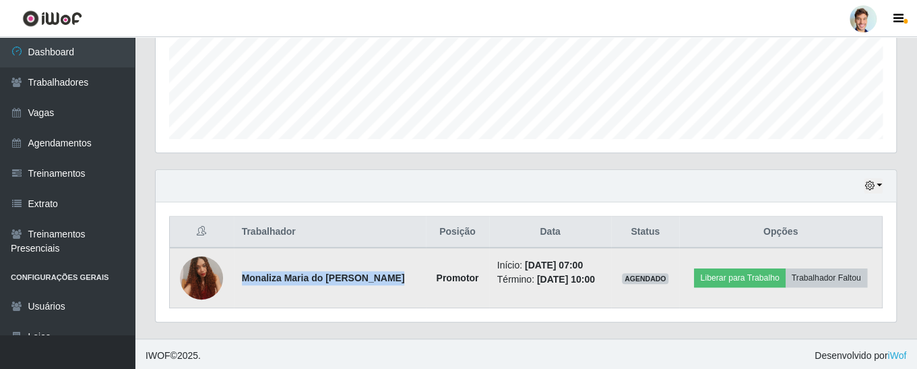
drag, startPoint x: 243, startPoint y: 274, endPoint x: 390, endPoint y: 277, distance: 146.9
click at [390, 277] on strong "Monaliza Maria do [PERSON_NAME]" at bounding box center [323, 277] width 163 height 11
click at [439, 274] on strong "Promotor" at bounding box center [457, 277] width 42 height 11
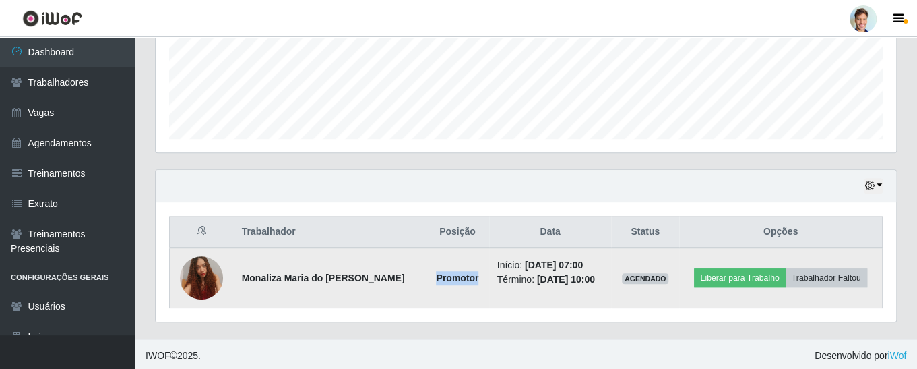
click at [439, 274] on strong "Promotor" at bounding box center [457, 277] width 42 height 11
drag, startPoint x: 511, startPoint y: 261, endPoint x: 601, endPoint y: 263, distance: 89.7
click at [601, 263] on li "Início: [DATE] 07:00" at bounding box center [550, 265] width 106 height 14
drag, startPoint x: 522, startPoint y: 279, endPoint x: 608, endPoint y: 275, distance: 86.3
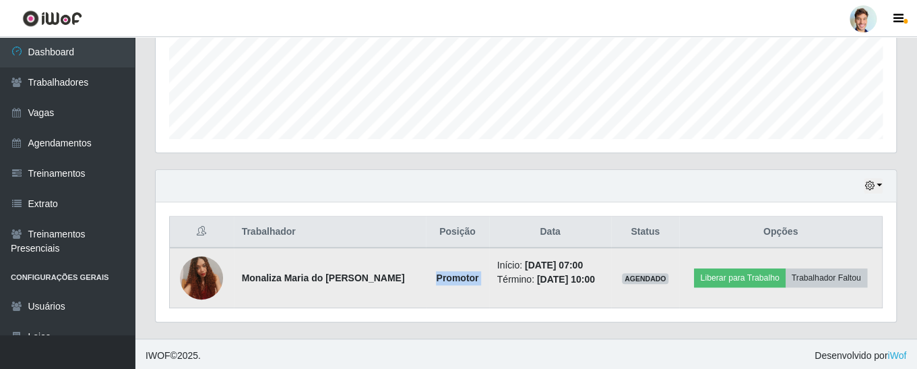
click at [604, 275] on li "Término: [DATE] 10:00" at bounding box center [550, 279] width 106 height 14
click at [636, 276] on span "AGENDADO" at bounding box center [645, 278] width 47 height 11
click at [489, 253] on td "Início: [DATE] 07:00 Término: [DATE] 10:00" at bounding box center [550, 277] width 123 height 61
click at [827, 276] on button "Trabalhador Faltou" at bounding box center [827, 277] width 82 height 19
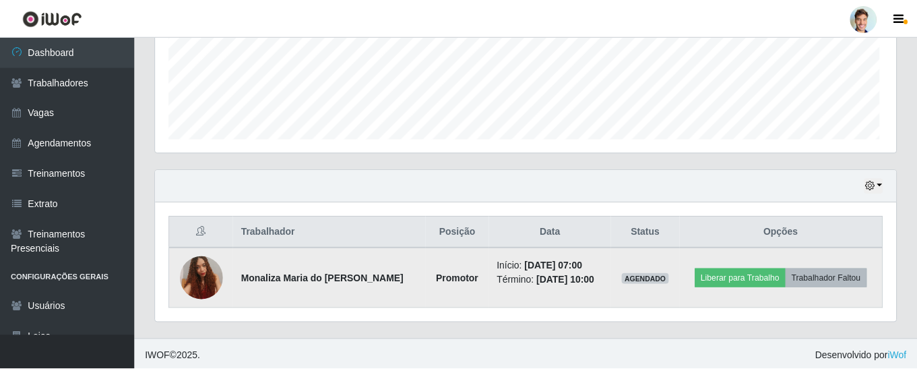
scroll to position [279, 734]
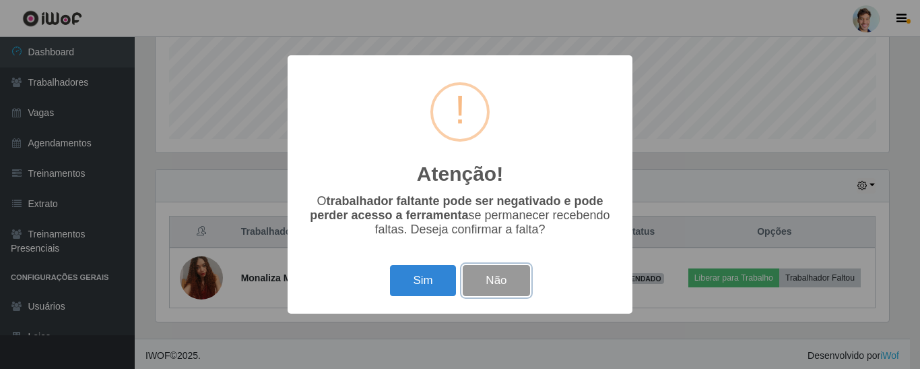
click at [509, 279] on button "Não" at bounding box center [496, 281] width 67 height 32
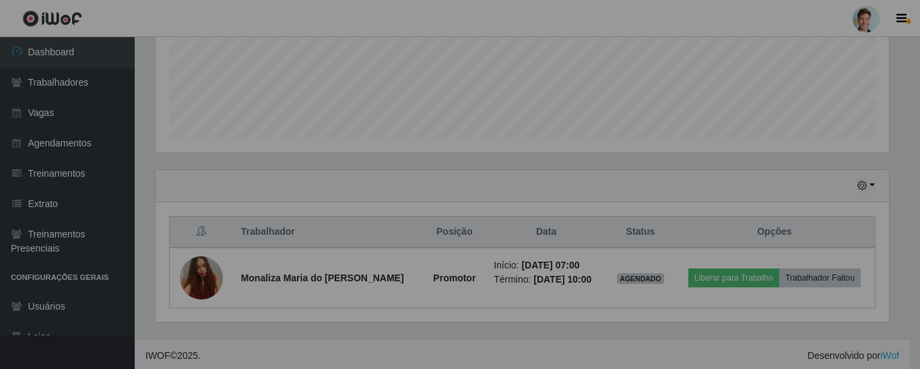
scroll to position [279, 740]
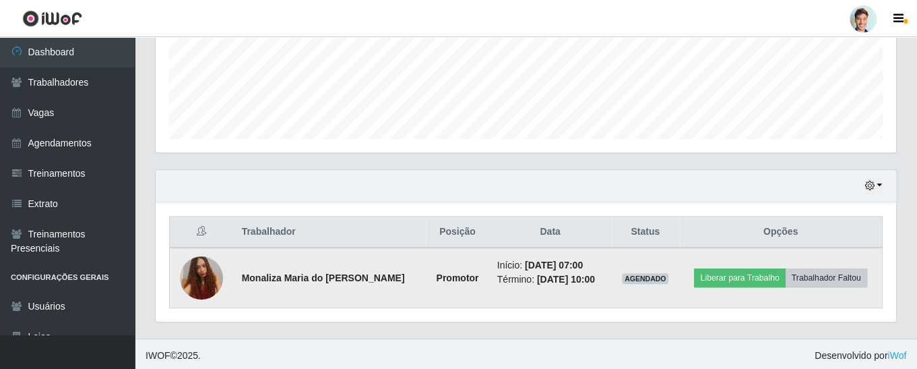
drag, startPoint x: 563, startPoint y: 263, endPoint x: 602, endPoint y: 260, distance: 38.5
click at [602, 260] on li "Início: [DATE] 07:00" at bounding box center [550, 265] width 106 height 14
drag, startPoint x: 513, startPoint y: 263, endPoint x: 563, endPoint y: 263, distance: 49.9
click at [563, 263] on time "[DATE] 07:00" at bounding box center [554, 264] width 58 height 11
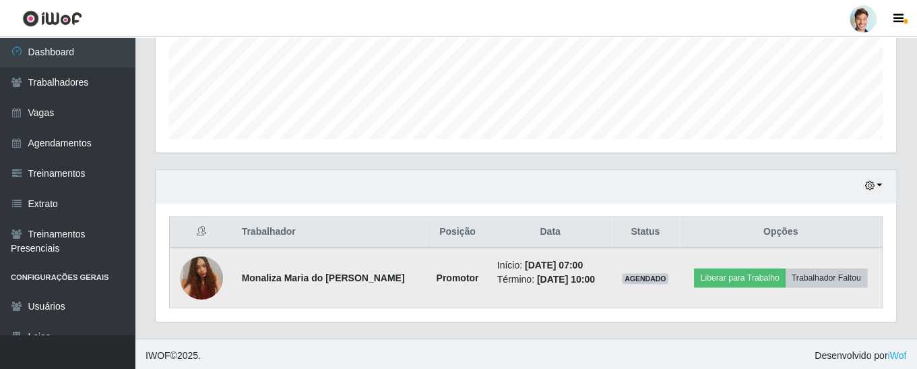
click at [507, 265] on li "Início: [DATE] 07:00" at bounding box center [550, 265] width 106 height 14
drag, startPoint x: 507, startPoint y: 265, endPoint x: 555, endPoint y: 260, distance: 48.1
click at [555, 260] on li "Início: [DATE] 07:00" at bounding box center [550, 265] width 106 height 14
click at [555, 264] on time "[DATE] 07:00" at bounding box center [554, 264] width 58 height 11
drag, startPoint x: 507, startPoint y: 263, endPoint x: 594, endPoint y: 261, distance: 86.9
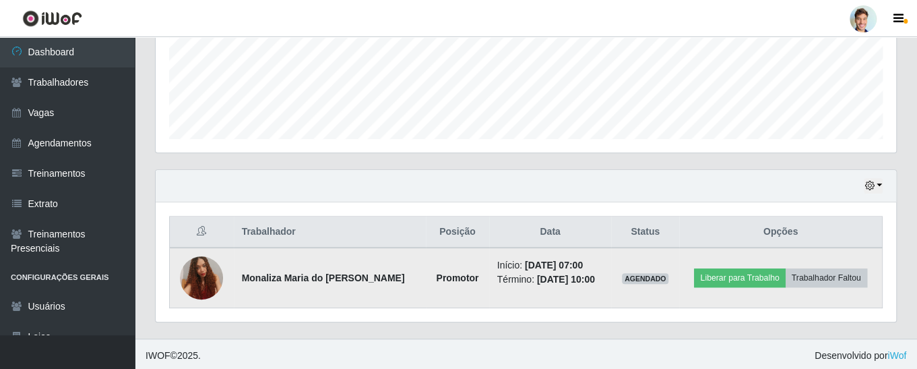
click at [594, 261] on li "Início: [DATE] 07:00" at bounding box center [550, 265] width 106 height 14
drag, startPoint x: 567, startPoint y: 263, endPoint x: 594, endPoint y: 265, distance: 27.7
click at [594, 265] on li "Início: [DATE] 07:00" at bounding box center [550, 265] width 106 height 14
click at [738, 272] on button "Liberar para Trabalho" at bounding box center [739, 277] width 91 height 19
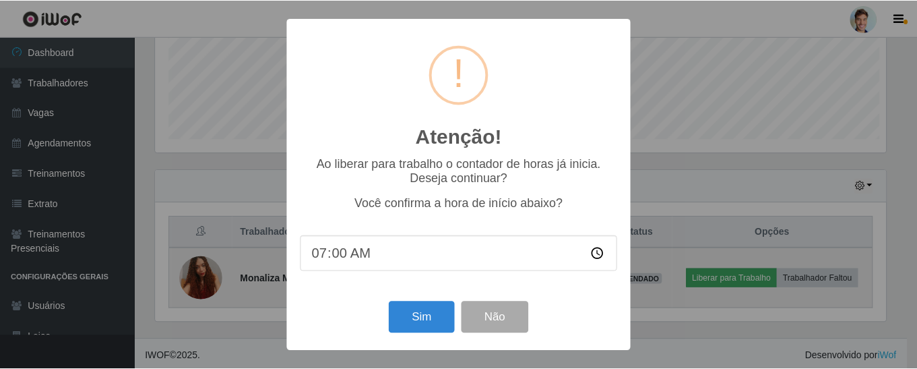
scroll to position [279, 734]
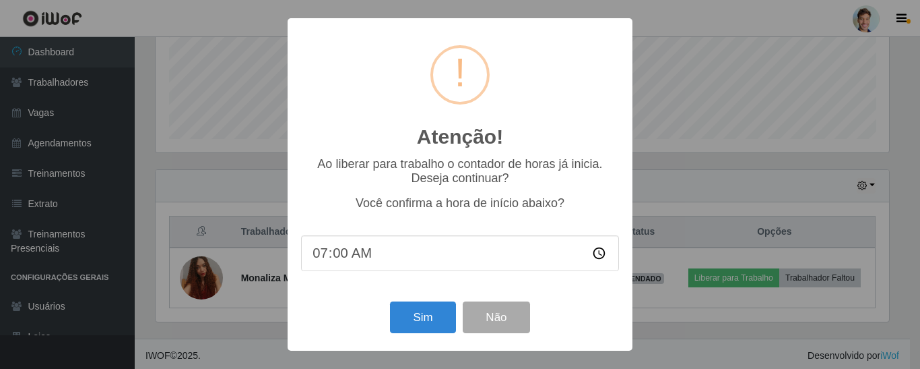
click at [339, 257] on input "07:00" at bounding box center [460, 253] width 318 height 36
click at [485, 322] on button "Não" at bounding box center [496, 317] width 67 height 32
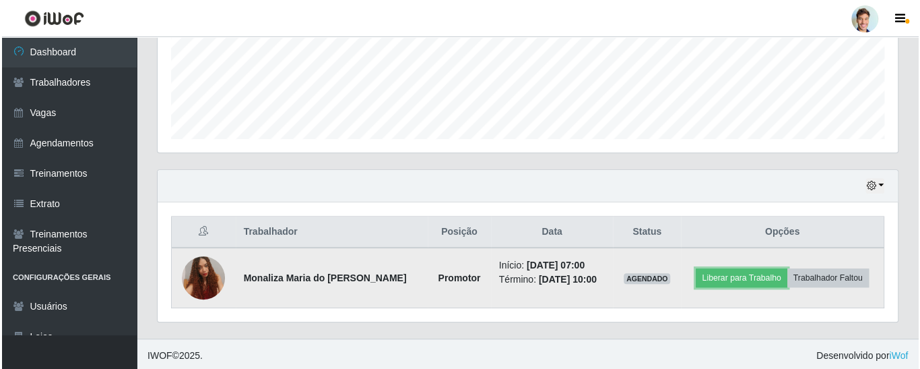
scroll to position [279, 740]
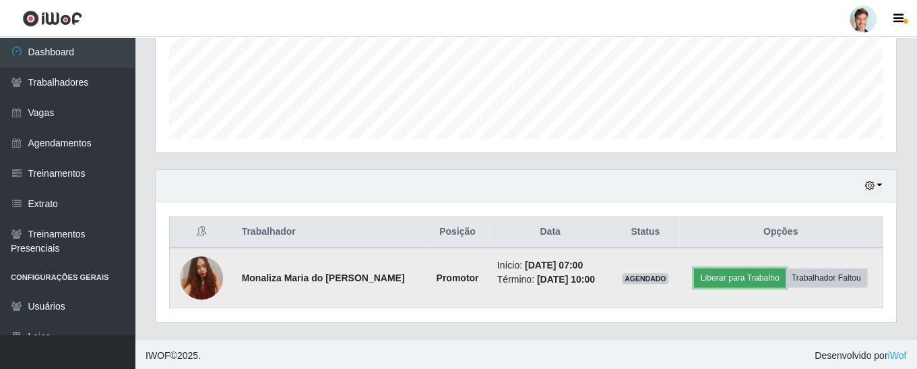
click at [747, 276] on button "Liberar para Trabalho" at bounding box center [739, 277] width 91 height 19
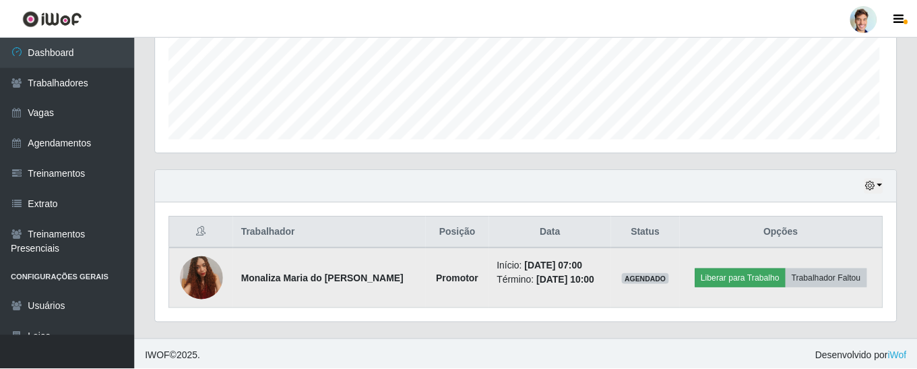
scroll to position [279, 734]
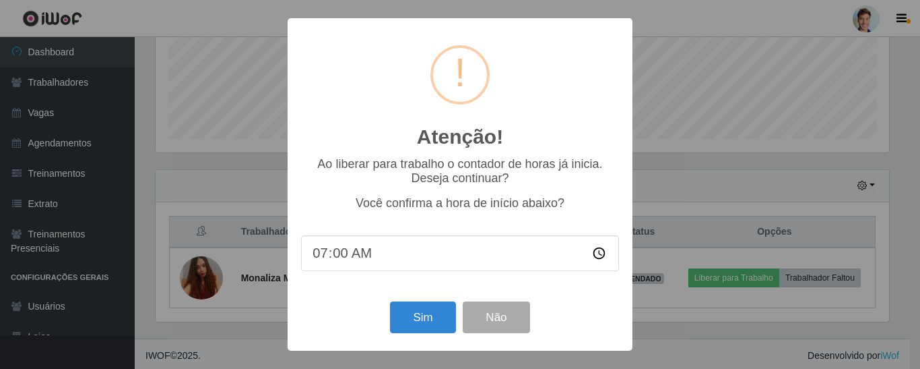
click at [340, 257] on input "07:00" at bounding box center [460, 253] width 318 height 36
type input "07:15"
click at [404, 232] on div "Ao liberar para trabalho o contador de horas já inicia. Deseja continuar? Você …" at bounding box center [460, 220] width 318 height 127
click at [416, 319] on button "Sim" at bounding box center [422, 317] width 65 height 32
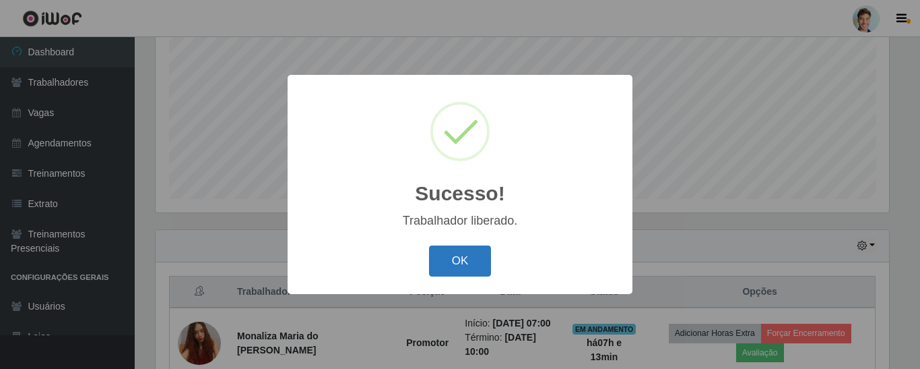
click at [471, 258] on button "OK" at bounding box center [460, 261] width 63 height 32
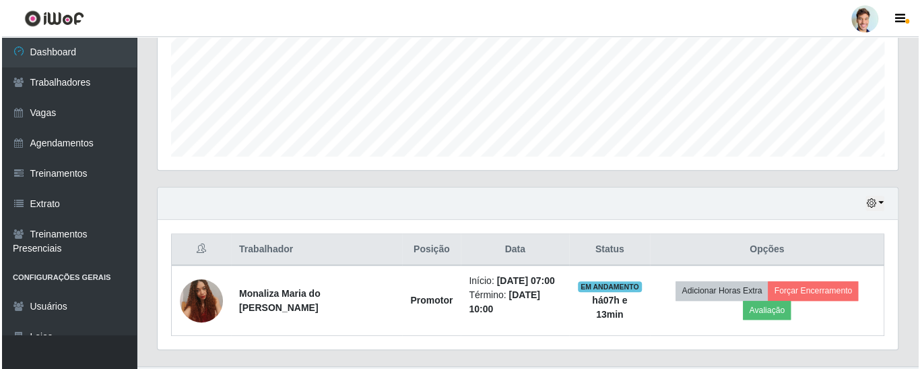
scroll to position [353, 0]
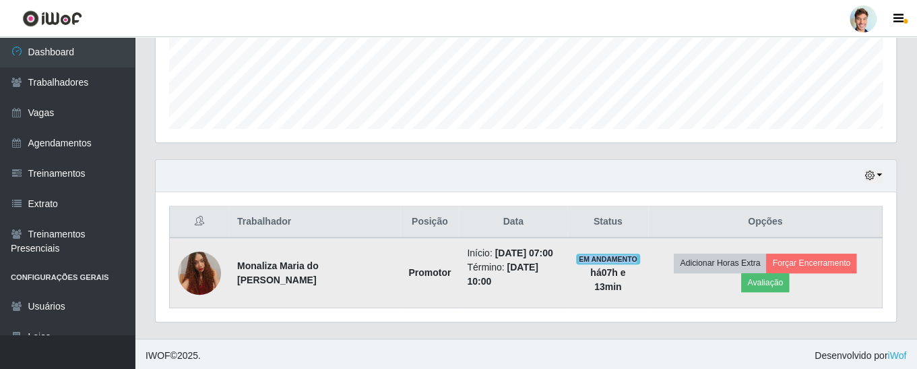
drag, startPoint x: 586, startPoint y: 256, endPoint x: 645, endPoint y: 257, distance: 60.0
click at [640, 257] on span "EM ANDAMENTO" at bounding box center [608, 258] width 64 height 11
click at [685, 278] on td "Adicionar Horas Extra Forçar Encerramento Avaliação" at bounding box center [765, 272] width 234 height 71
drag, startPoint x: 489, startPoint y: 268, endPoint x: 490, endPoint y: 280, distance: 12.1
click at [490, 280] on li "Término: [DATE] 10:00" at bounding box center [513, 274] width 92 height 28
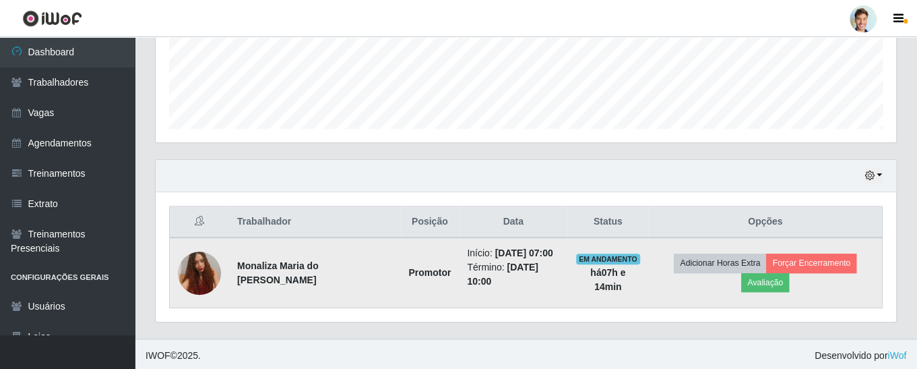
click at [467, 280] on time "[DATE] 10:00" at bounding box center [502, 273] width 71 height 25
click at [485, 282] on li "Término: [DATE] 10:00" at bounding box center [513, 274] width 92 height 28
click at [768, 284] on button "Avaliação" at bounding box center [765, 282] width 48 height 19
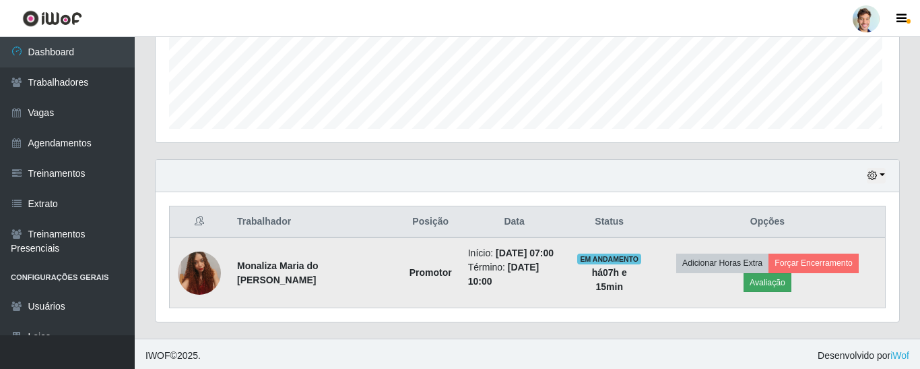
scroll to position [279, 734]
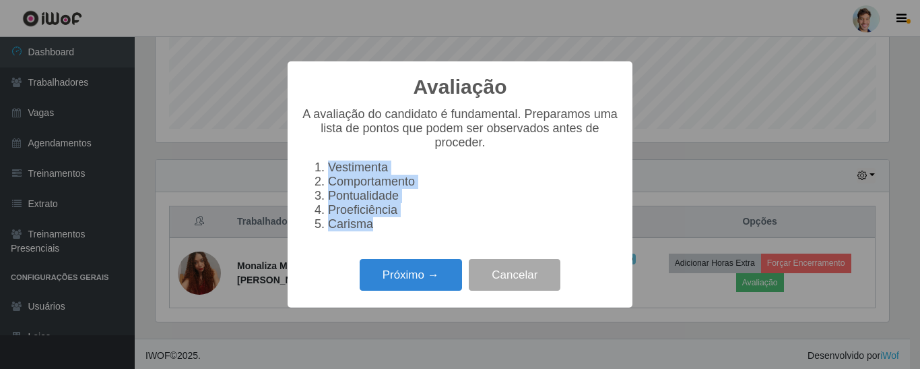
drag, startPoint x: 327, startPoint y: 166, endPoint x: 402, endPoint y: 230, distance: 97.9
click at [402, 230] on ol "Vestimenta Comportamento Pontualidade Proeficiência Carisma" at bounding box center [460, 195] width 318 height 71
click at [402, 230] on li "Carisma" at bounding box center [473, 224] width 291 height 14
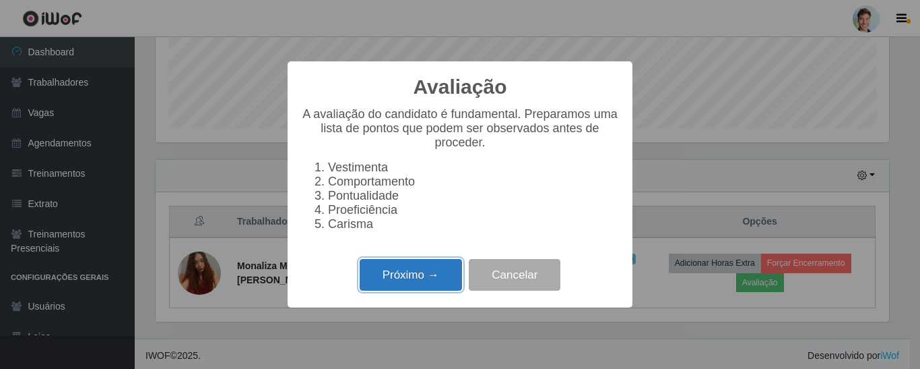
click at [411, 280] on button "Próximo →" at bounding box center [411, 275] width 102 height 32
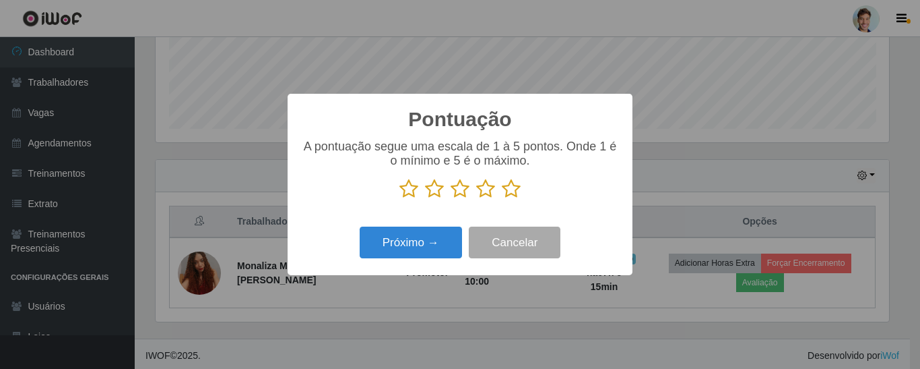
click at [509, 192] on icon at bounding box center [511, 189] width 19 height 20
click at [502, 199] on input "radio" at bounding box center [502, 199] width 0 height 0
click at [486, 194] on icon at bounding box center [485, 189] width 19 height 20
click at [476, 199] on input "radio" at bounding box center [476, 199] width 0 height 0
click at [515, 191] on icon at bounding box center [511, 189] width 19 height 20
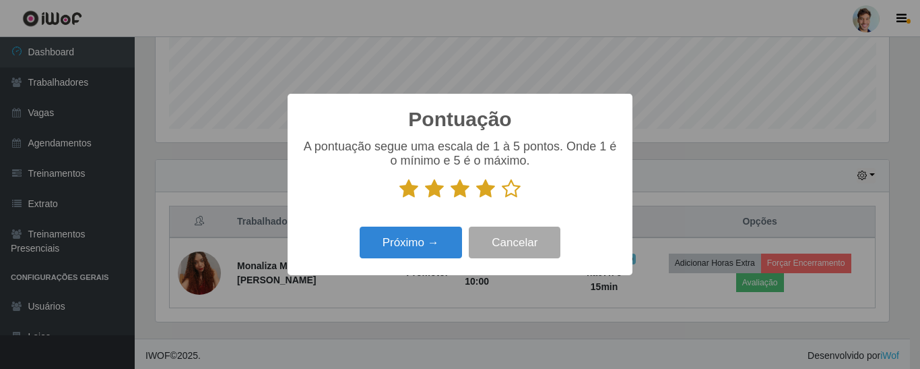
click at [502, 199] on input "radio" at bounding box center [502, 199] width 0 height 0
click at [430, 240] on button "Próximo →" at bounding box center [411, 242] width 102 height 32
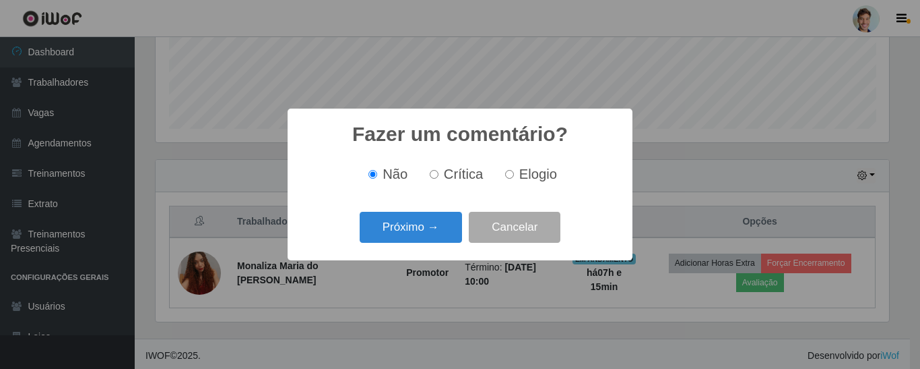
click at [507, 181] on label "Elogio" at bounding box center [528, 173] width 57 height 15
click at [507, 179] on input "Elogio" at bounding box center [509, 174] width 9 height 9
radio input "true"
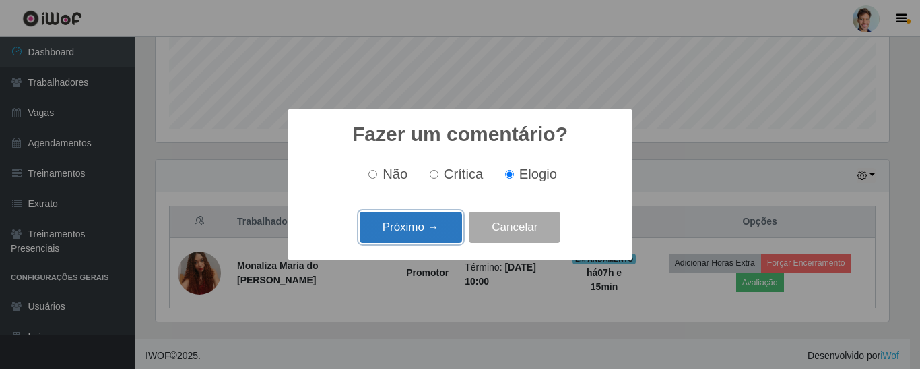
click at [403, 226] on button "Próximo →" at bounding box center [411, 228] width 102 height 32
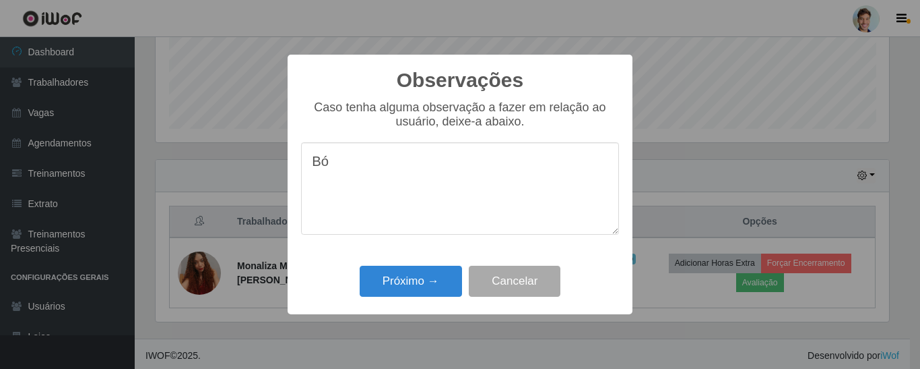
type textarea "B"
type textarea "ótimo trabalho."
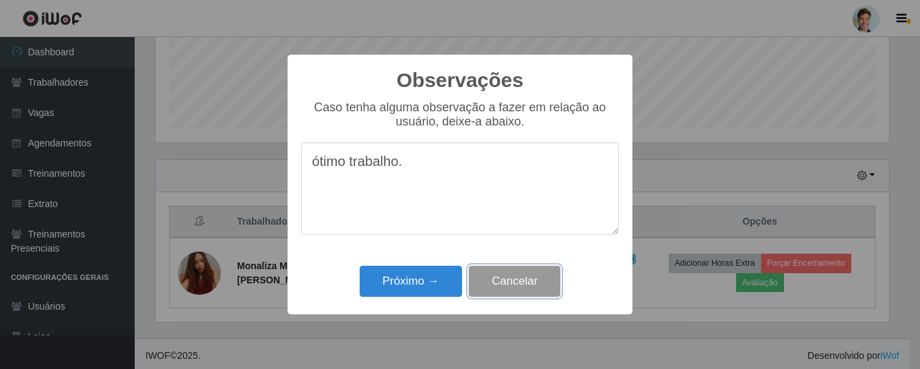
click at [512, 283] on button "Cancelar" at bounding box center [515, 281] width 92 height 32
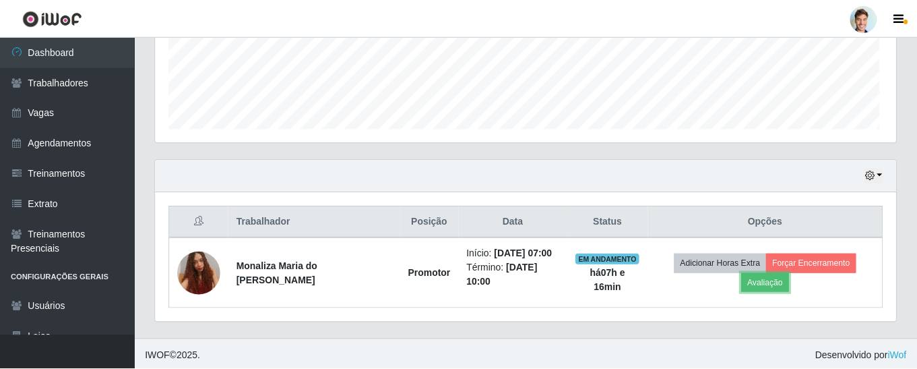
scroll to position [279, 740]
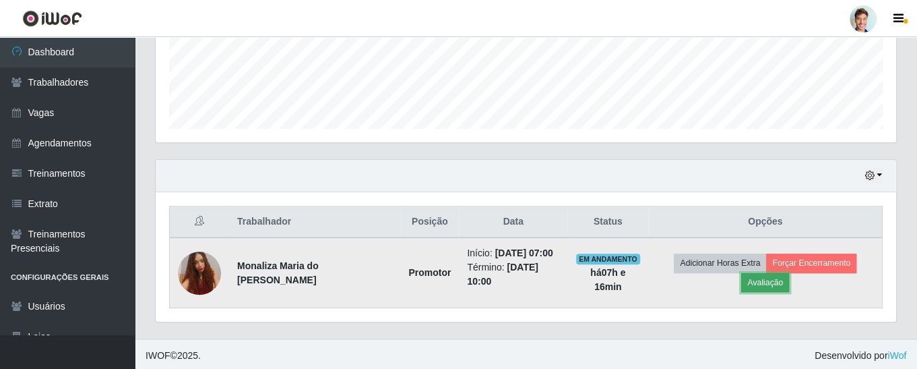
click at [767, 287] on button "Avaliação" at bounding box center [765, 282] width 48 height 19
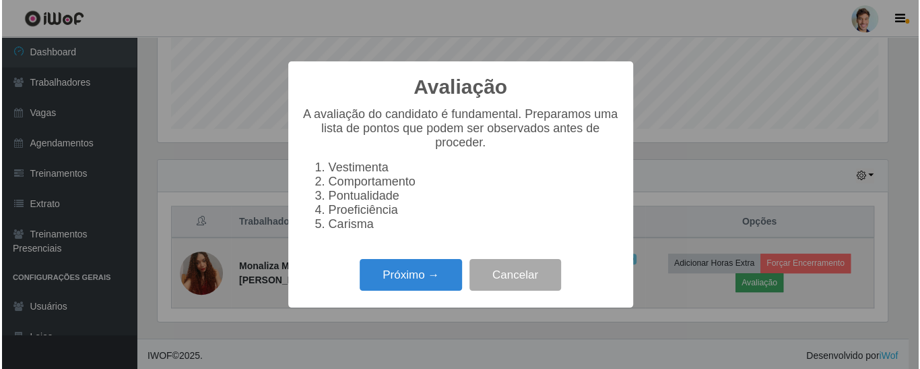
scroll to position [279, 734]
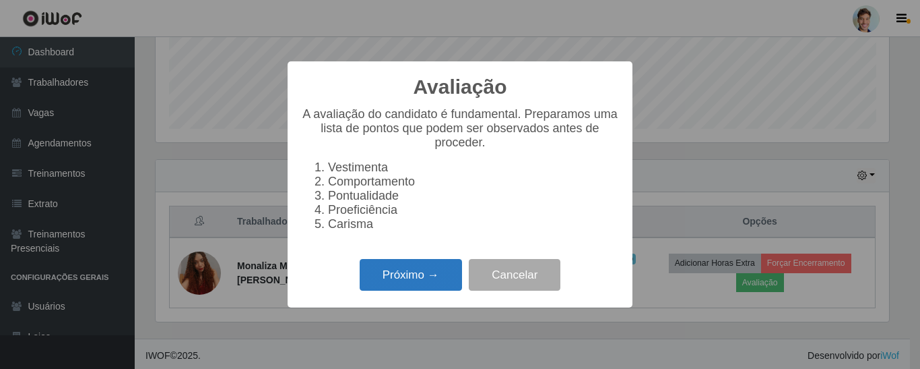
click at [381, 282] on button "Próximo →" at bounding box center [411, 275] width 102 height 32
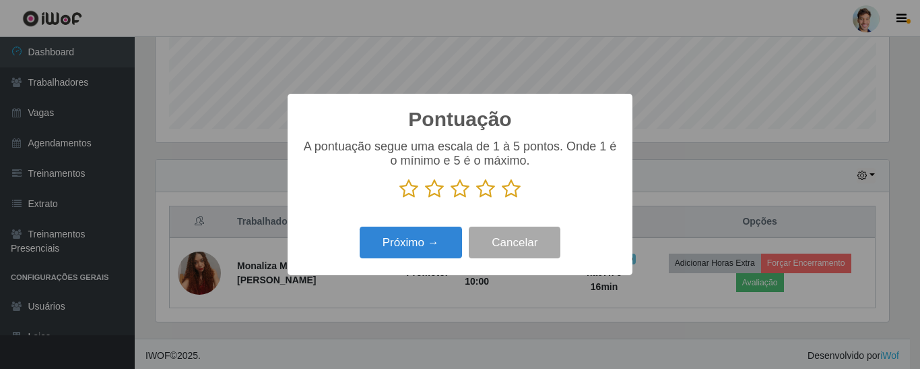
scroll to position [673505, 673050]
click at [486, 199] on icon at bounding box center [485, 189] width 19 height 20
click at [476, 199] on input "radio" at bounding box center [476, 199] width 0 height 0
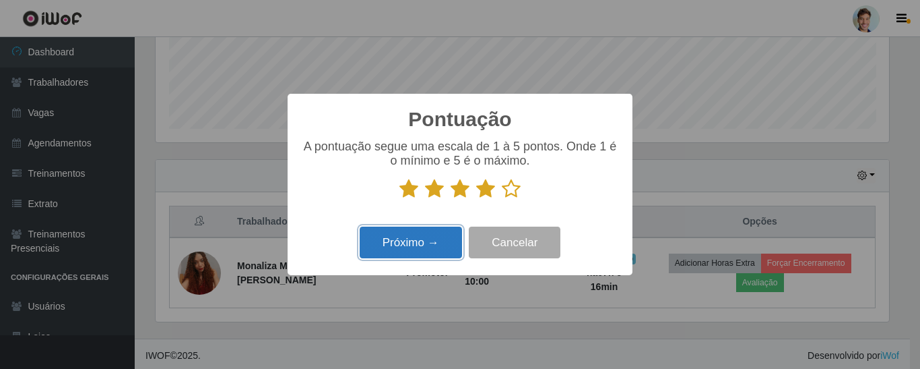
click at [422, 240] on button "Próximo →" at bounding box center [411, 242] width 102 height 32
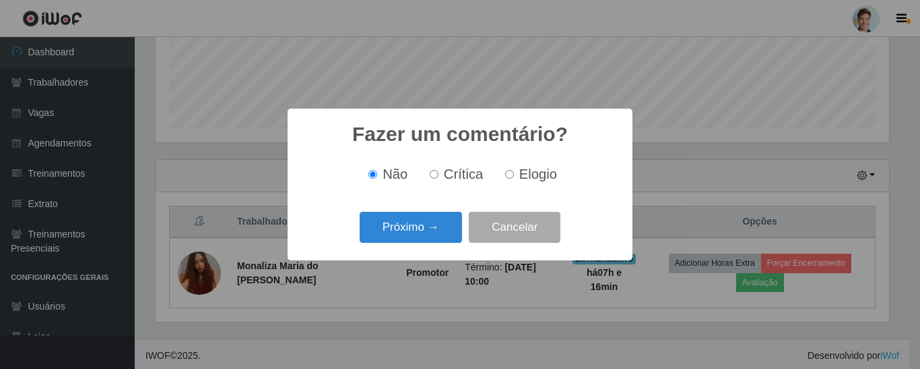
click at [439, 174] on input "Crítica" at bounding box center [434, 174] width 9 height 9
radio input "true"
click at [426, 227] on button "Próximo →" at bounding box center [411, 228] width 102 height 32
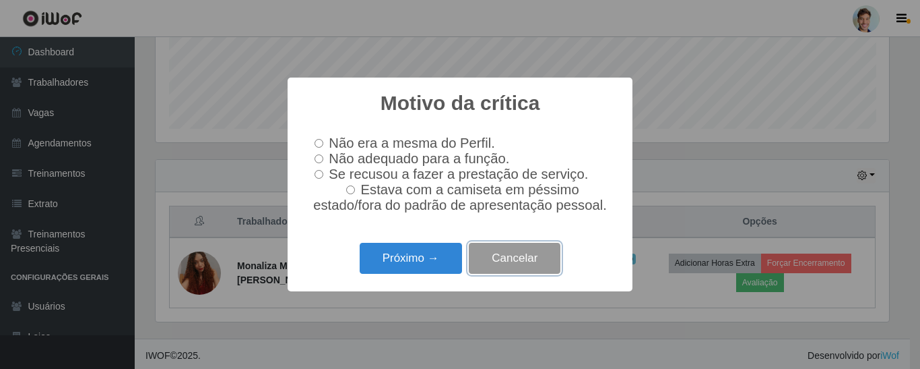
click at [509, 264] on button "Cancelar" at bounding box center [515, 259] width 92 height 32
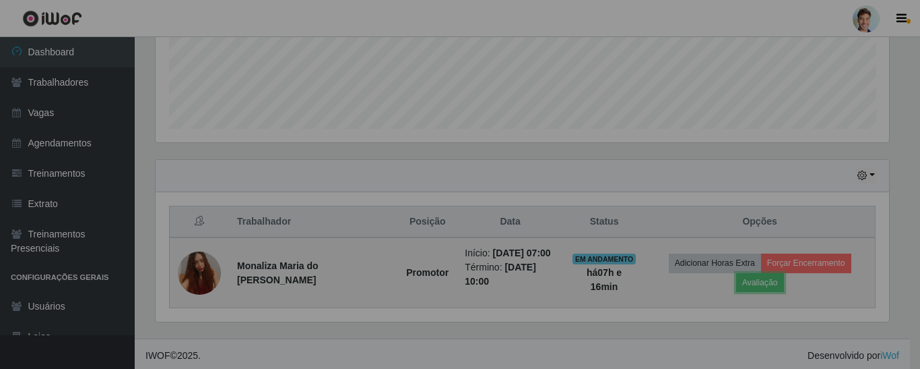
scroll to position [279, 740]
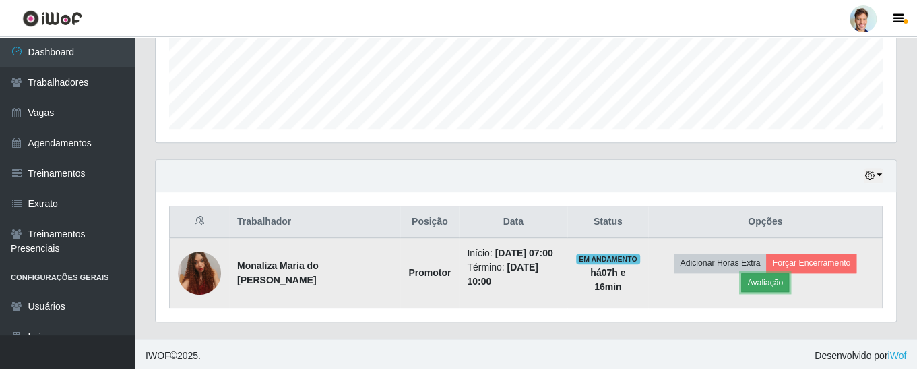
click at [768, 279] on button "Avaliação" at bounding box center [765, 282] width 48 height 19
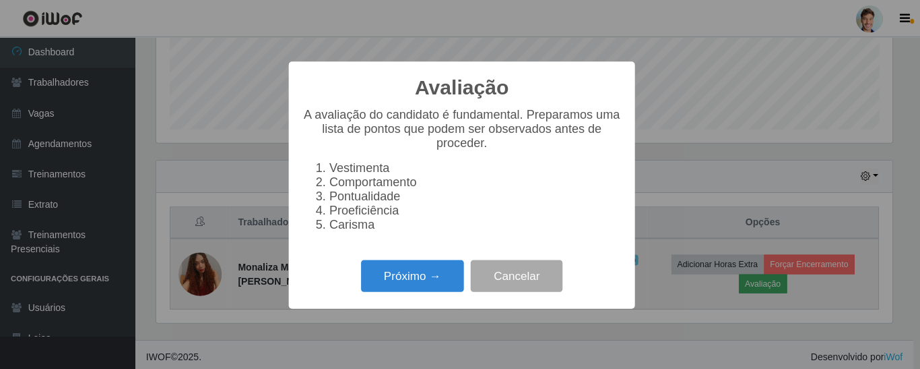
scroll to position [279, 734]
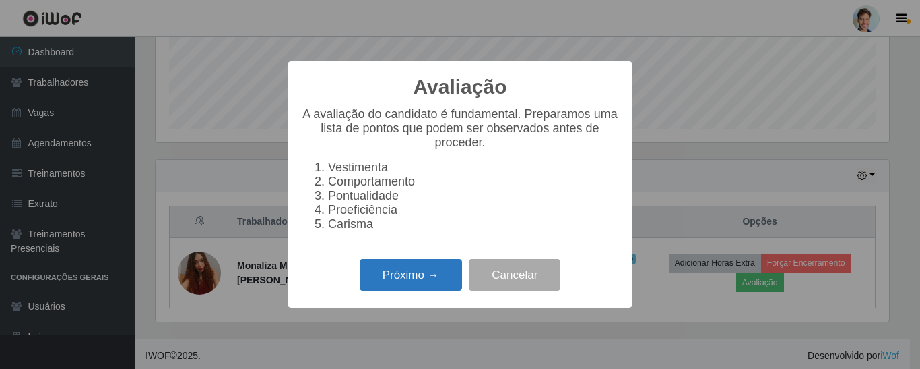
click at [406, 280] on button "Próximo →" at bounding box center [411, 275] width 102 height 32
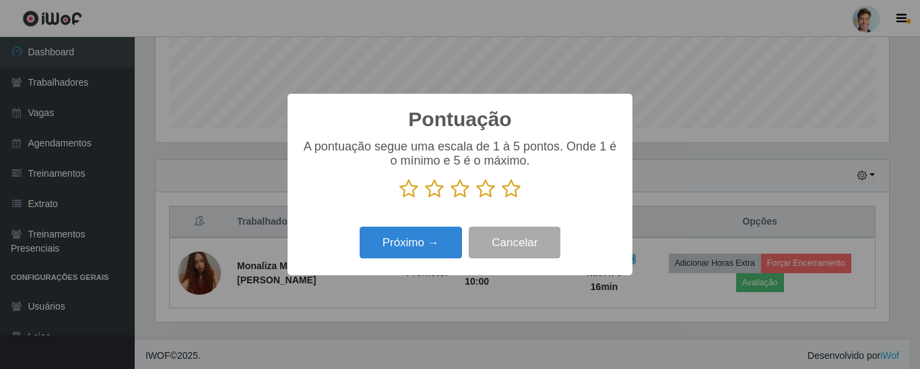
scroll to position [673505, 673050]
click at [483, 196] on icon at bounding box center [485, 189] width 19 height 20
click at [476, 199] on input "radio" at bounding box center [476, 199] width 0 height 0
click at [460, 190] on icon at bounding box center [460, 189] width 19 height 20
click at [451, 199] on input "radio" at bounding box center [451, 199] width 0 height 0
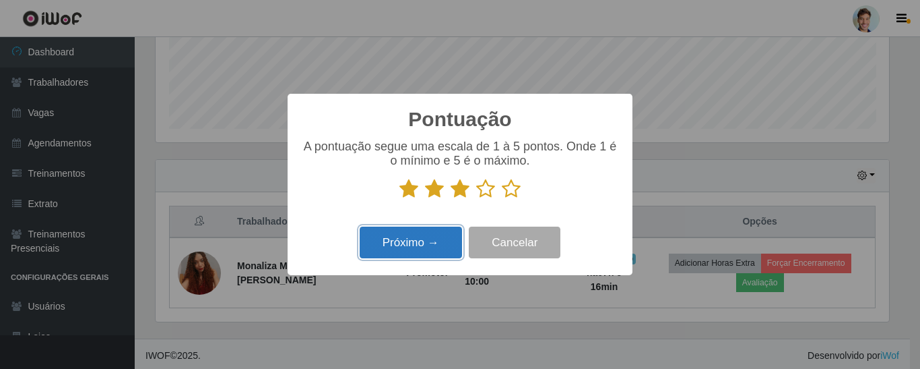
click at [419, 245] on button "Próximo →" at bounding box center [411, 242] width 102 height 32
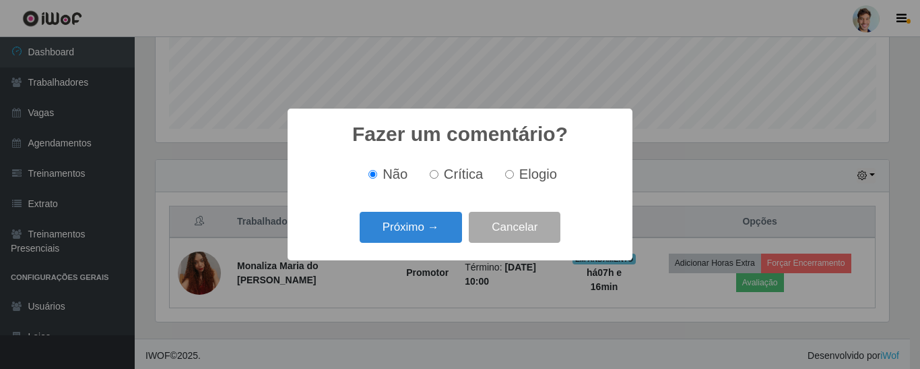
click at [434, 179] on input "Crítica" at bounding box center [434, 174] width 9 height 9
radio input "true"
click at [436, 219] on button "Próximo →" at bounding box center [411, 228] width 102 height 32
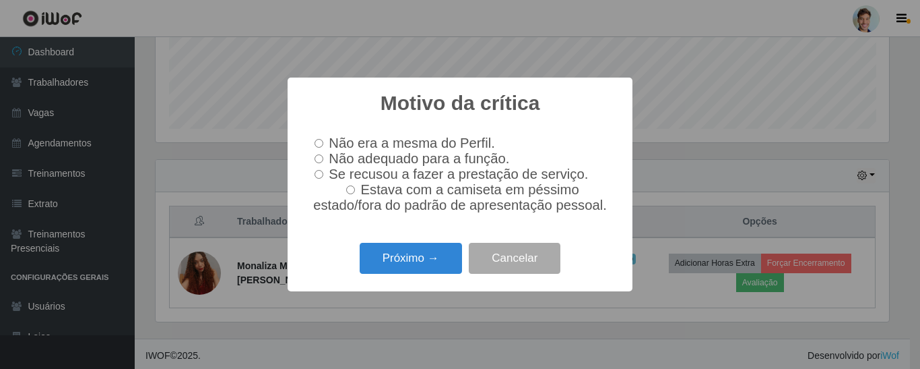
click at [387, 160] on span "Não adequado para a função." at bounding box center [419, 158] width 181 height 15
click at [323, 160] on input "Não adequado para a função." at bounding box center [319, 158] width 9 height 9
radio input "true"
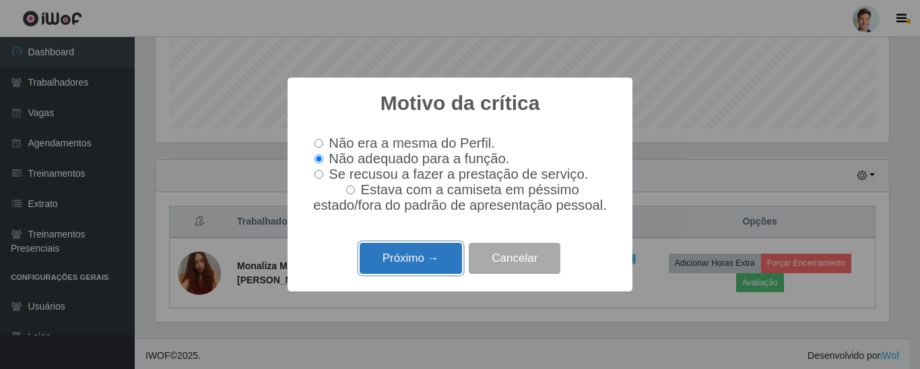
click at [404, 271] on button "Próximo →" at bounding box center [411, 259] width 102 height 32
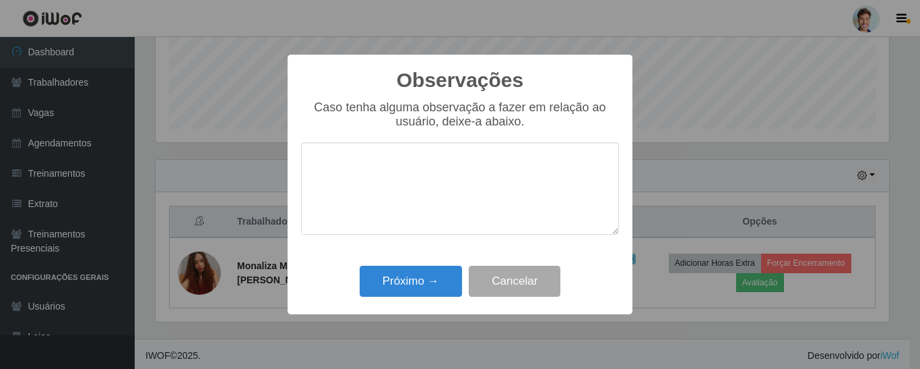
click at [423, 185] on textarea at bounding box center [460, 188] width 318 height 92
type textarea "N"
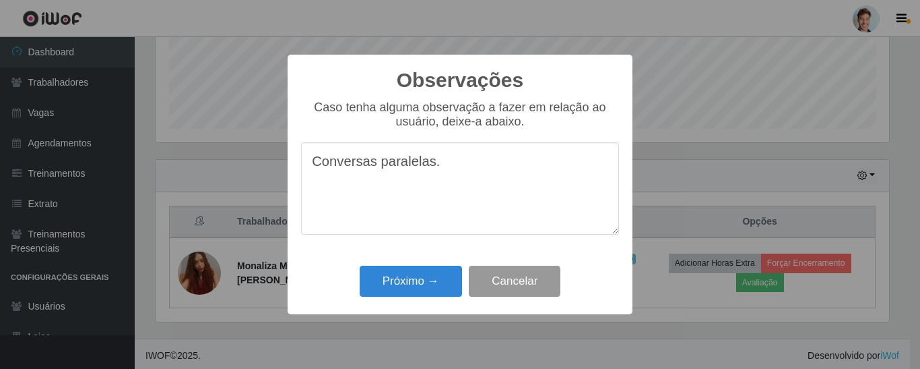
type textarea "Conversas paralelas."
click at [548, 284] on button "Cancelar" at bounding box center [515, 281] width 92 height 32
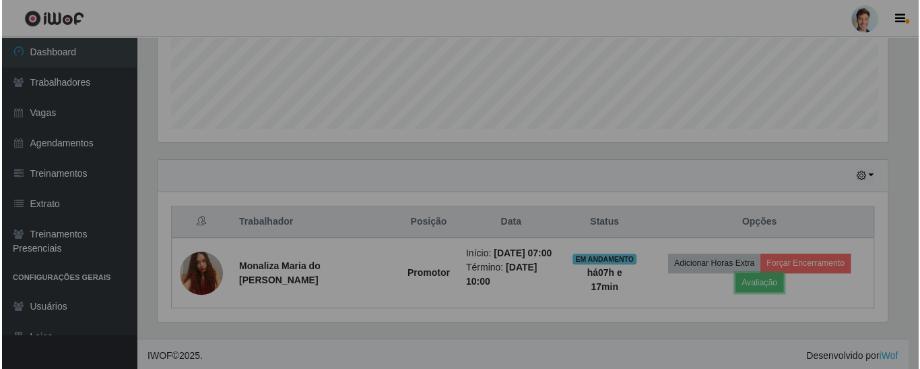
scroll to position [279, 740]
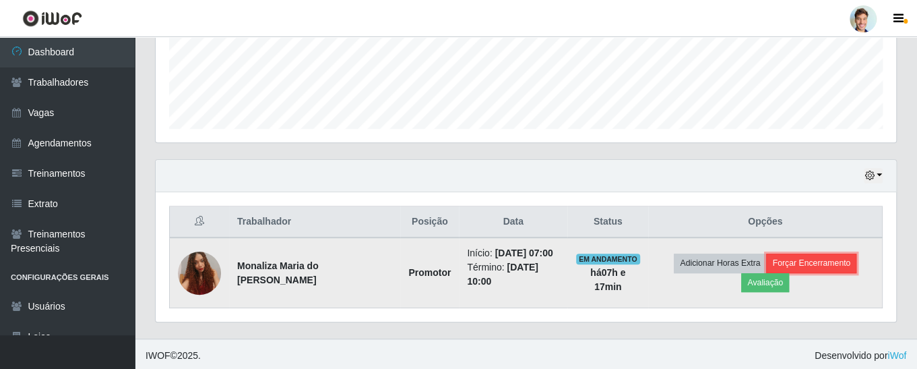
click at [826, 257] on button "Forçar Encerramento" at bounding box center [811, 262] width 90 height 19
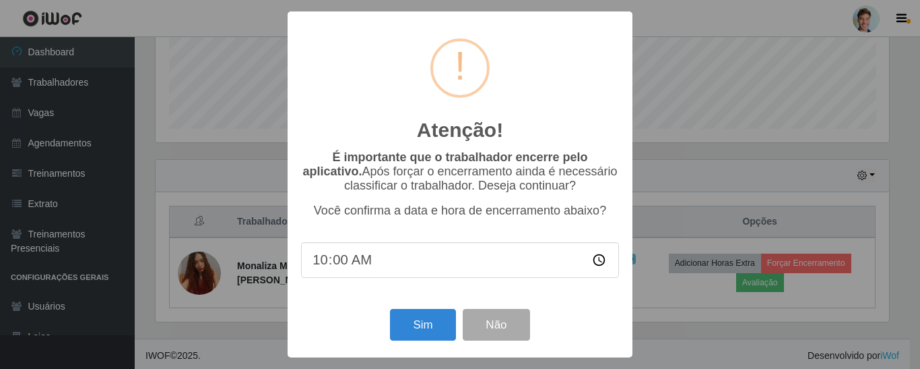
click at [335, 265] on input "10:00" at bounding box center [460, 260] width 318 height 36
type input "10:15"
click at [383, 264] on input "10:15" at bounding box center [460, 260] width 318 height 36
click at [423, 327] on button "Sim" at bounding box center [422, 325] width 65 height 32
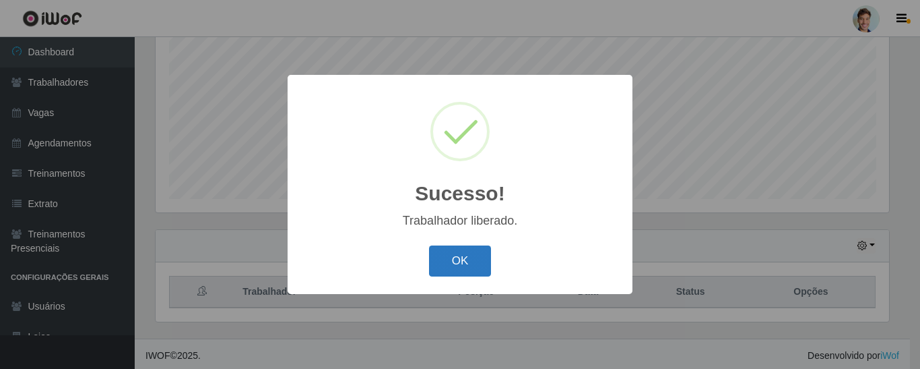
click at [464, 261] on button "OK" at bounding box center [460, 261] width 63 height 32
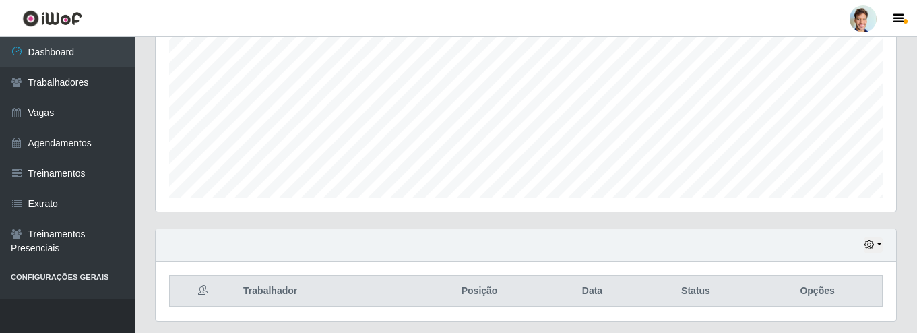
scroll to position [280, 740]
